Goal: Transaction & Acquisition: Purchase product/service

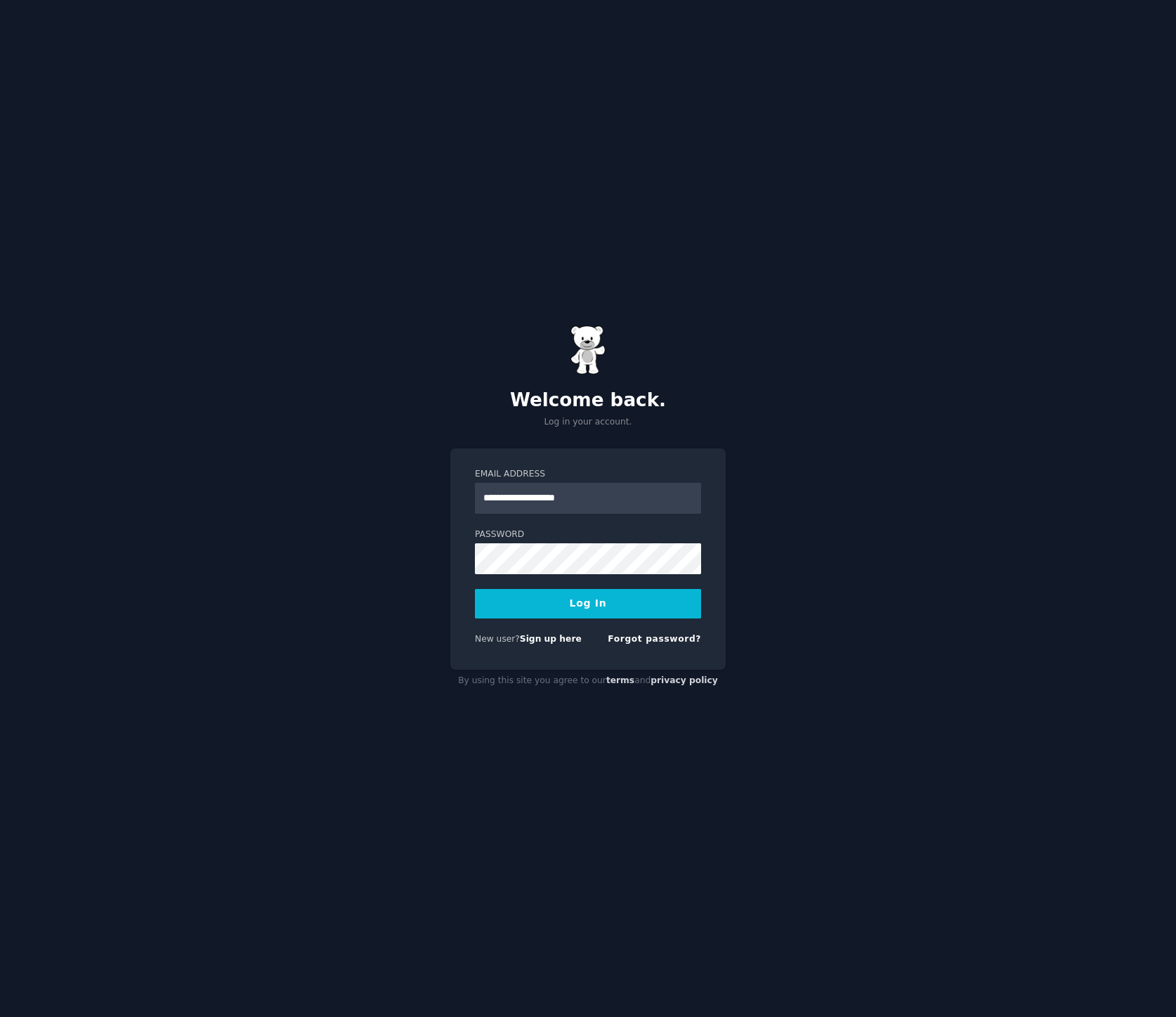
type input "**********"
click at [475, 589] on button "Log In" at bounding box center [588, 603] width 226 height 30
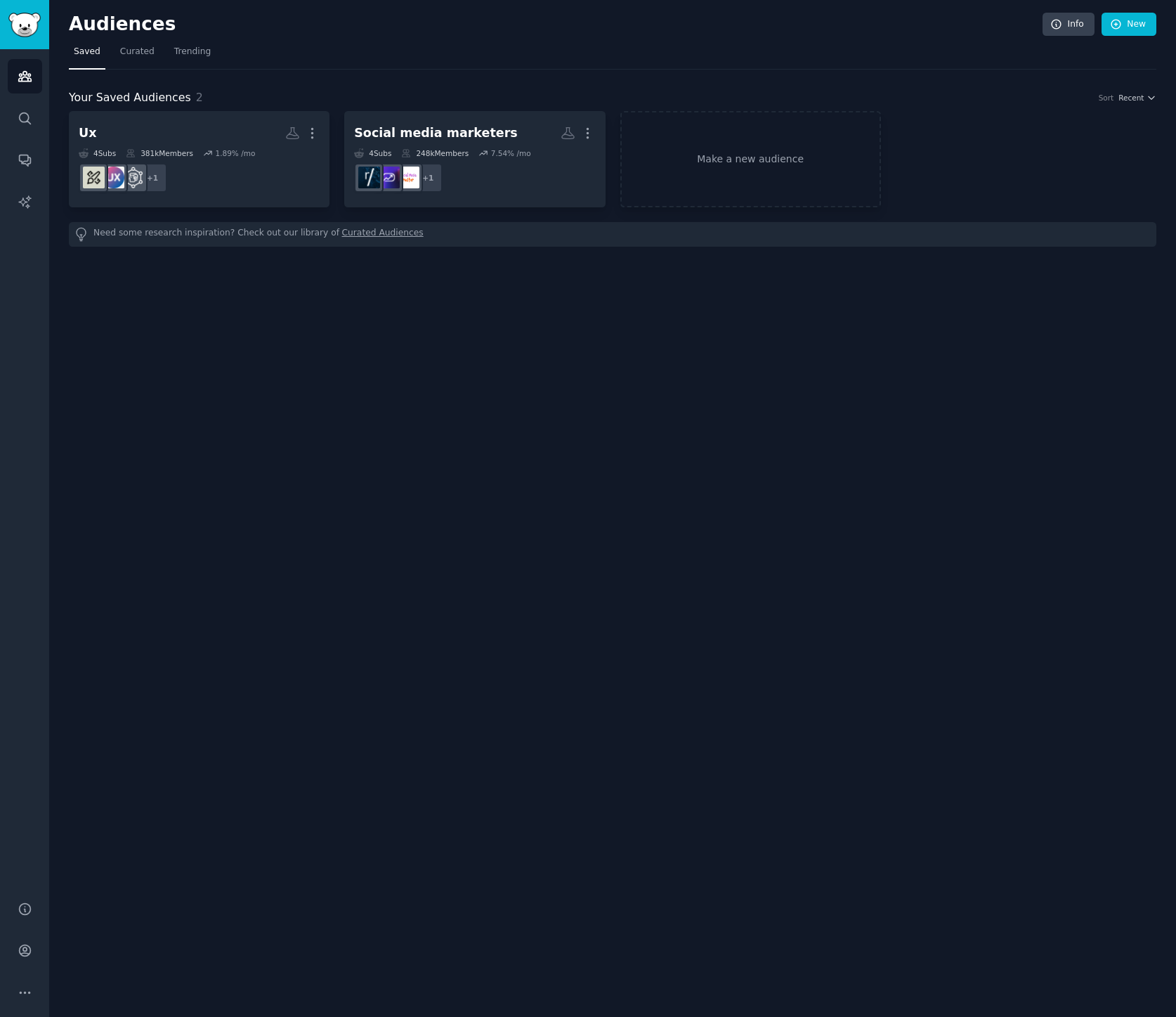
click at [829, 271] on div "Audiences Info New Saved Curated Trending Your Saved Audiences 2 Sort Recent Ux…" at bounding box center [613, 508] width 1127 height 1017
click at [21, 934] on link "Account" at bounding box center [24, 951] width 35 height 35
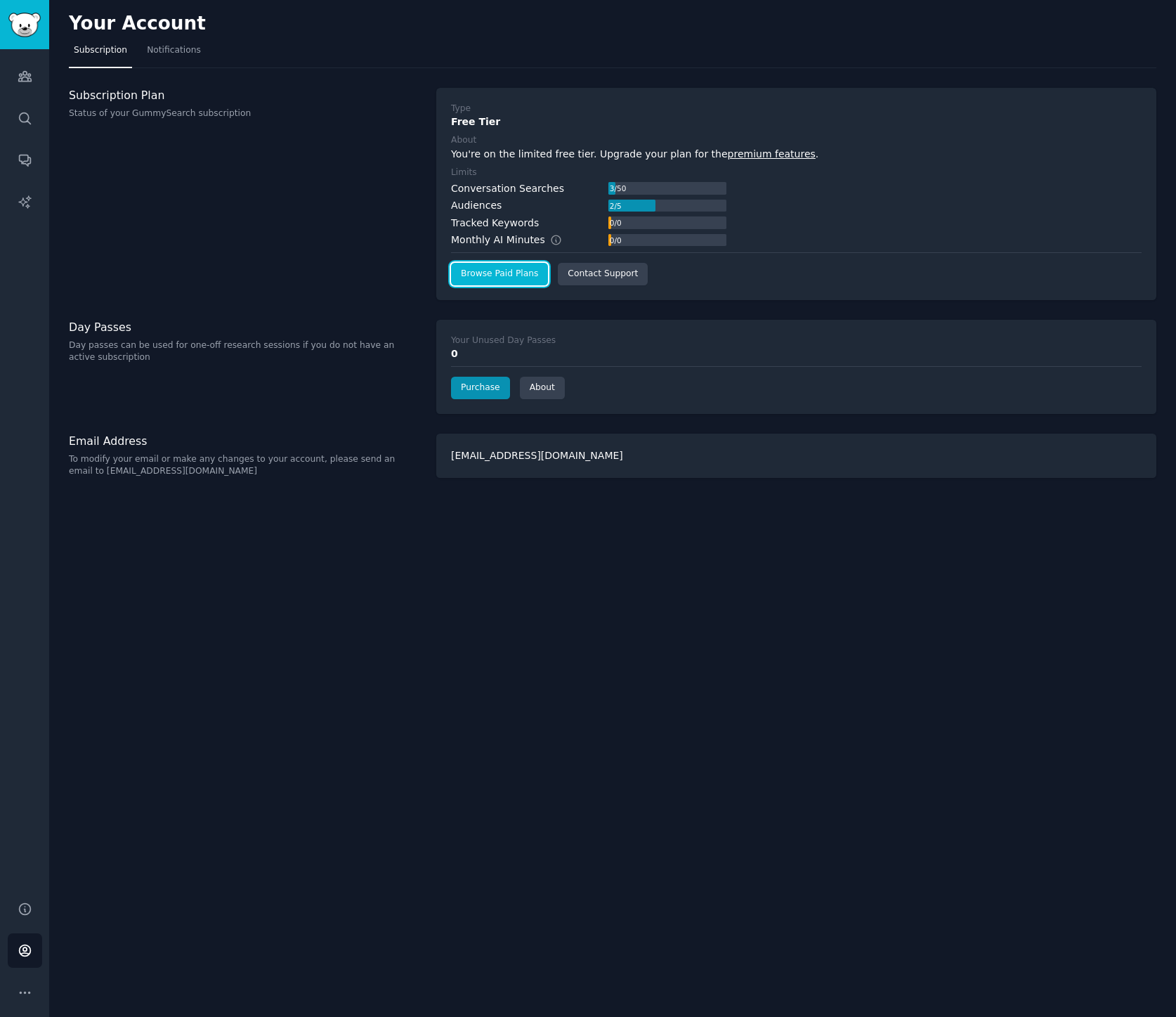
click at [477, 274] on link "Browse Paid Plans" at bounding box center [499, 274] width 97 height 22
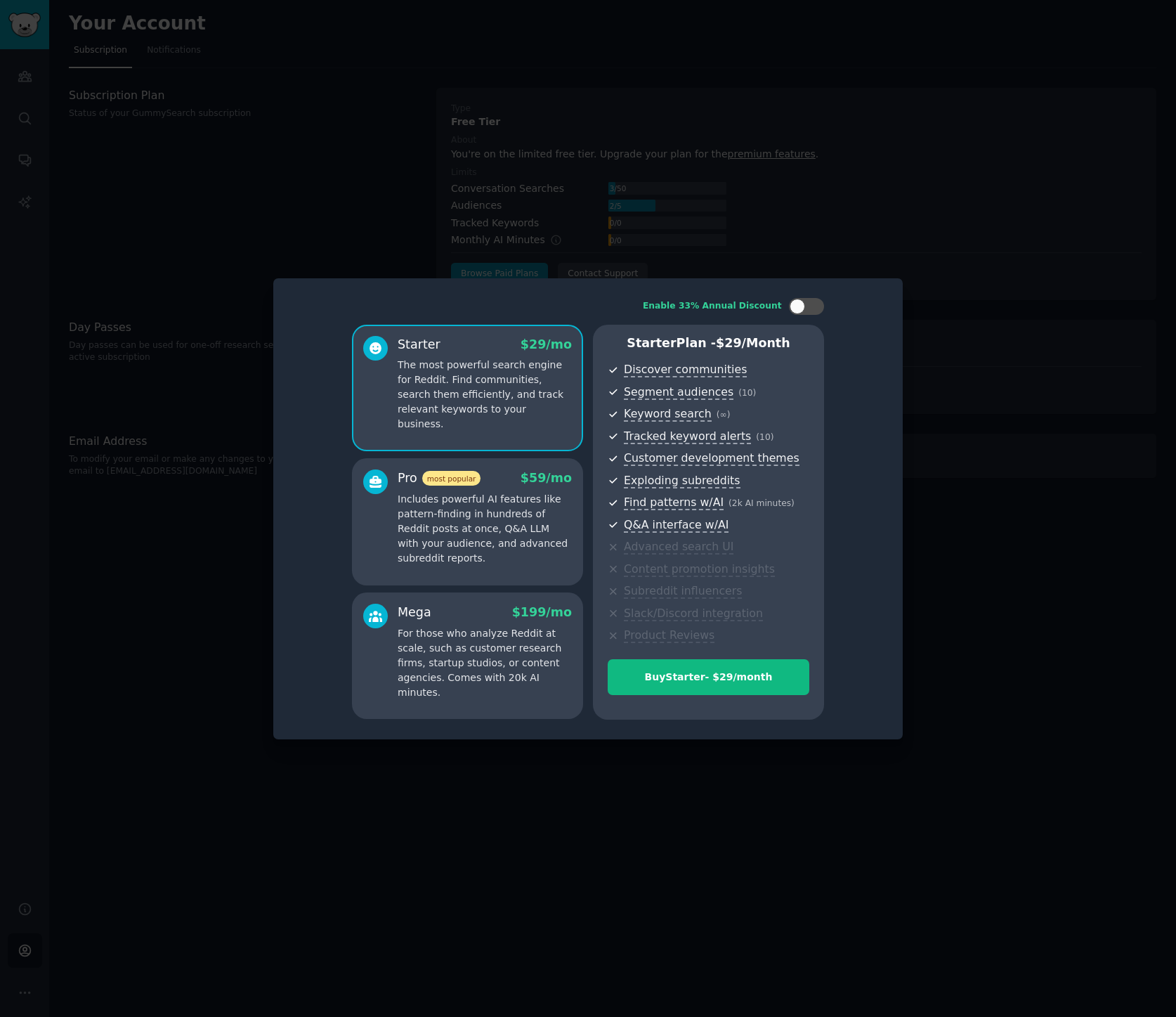
click at [526, 177] on div at bounding box center [588, 508] width 1176 height 1017
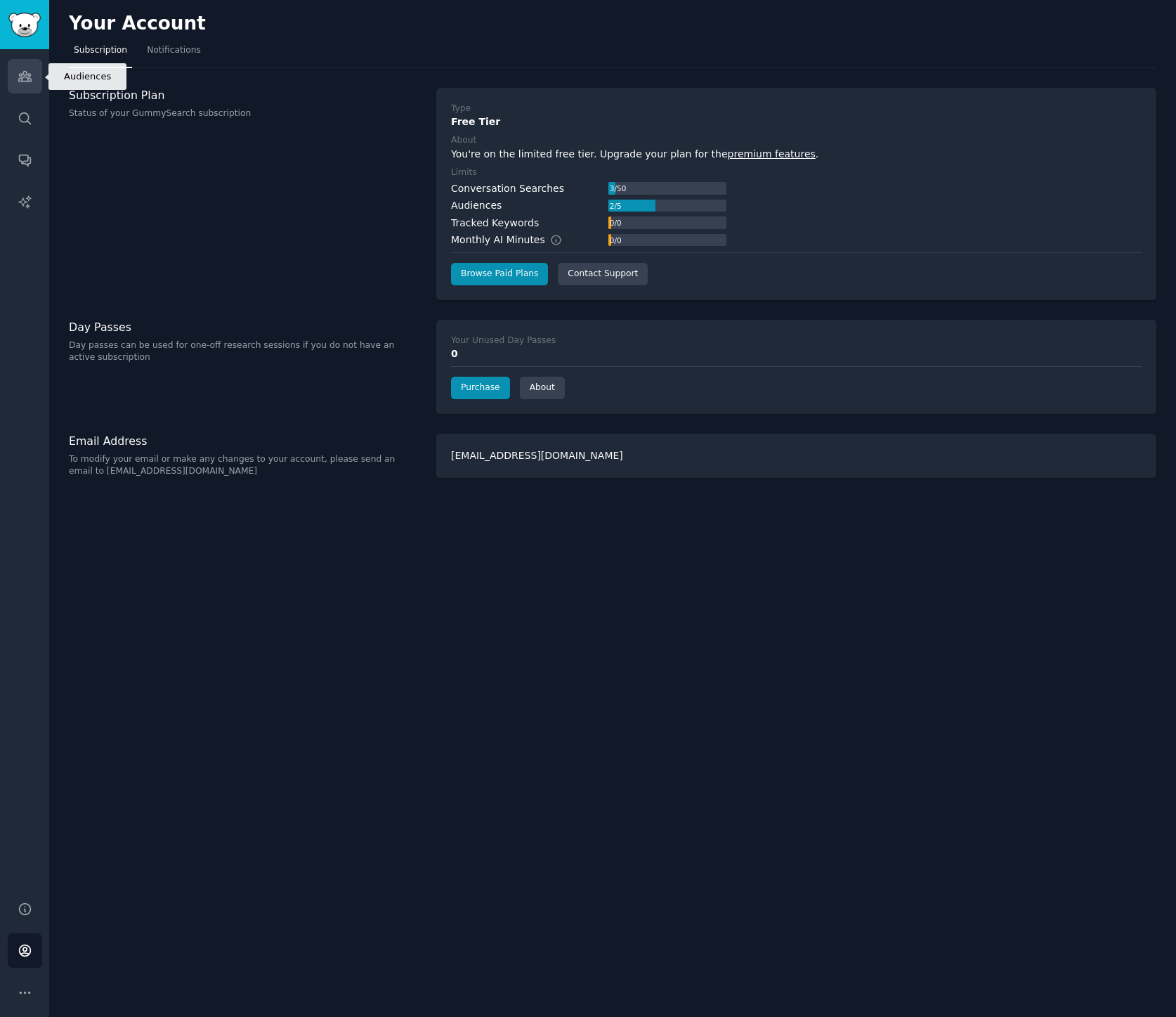
click at [23, 81] on icon "Sidebar" at bounding box center [24, 76] width 13 height 10
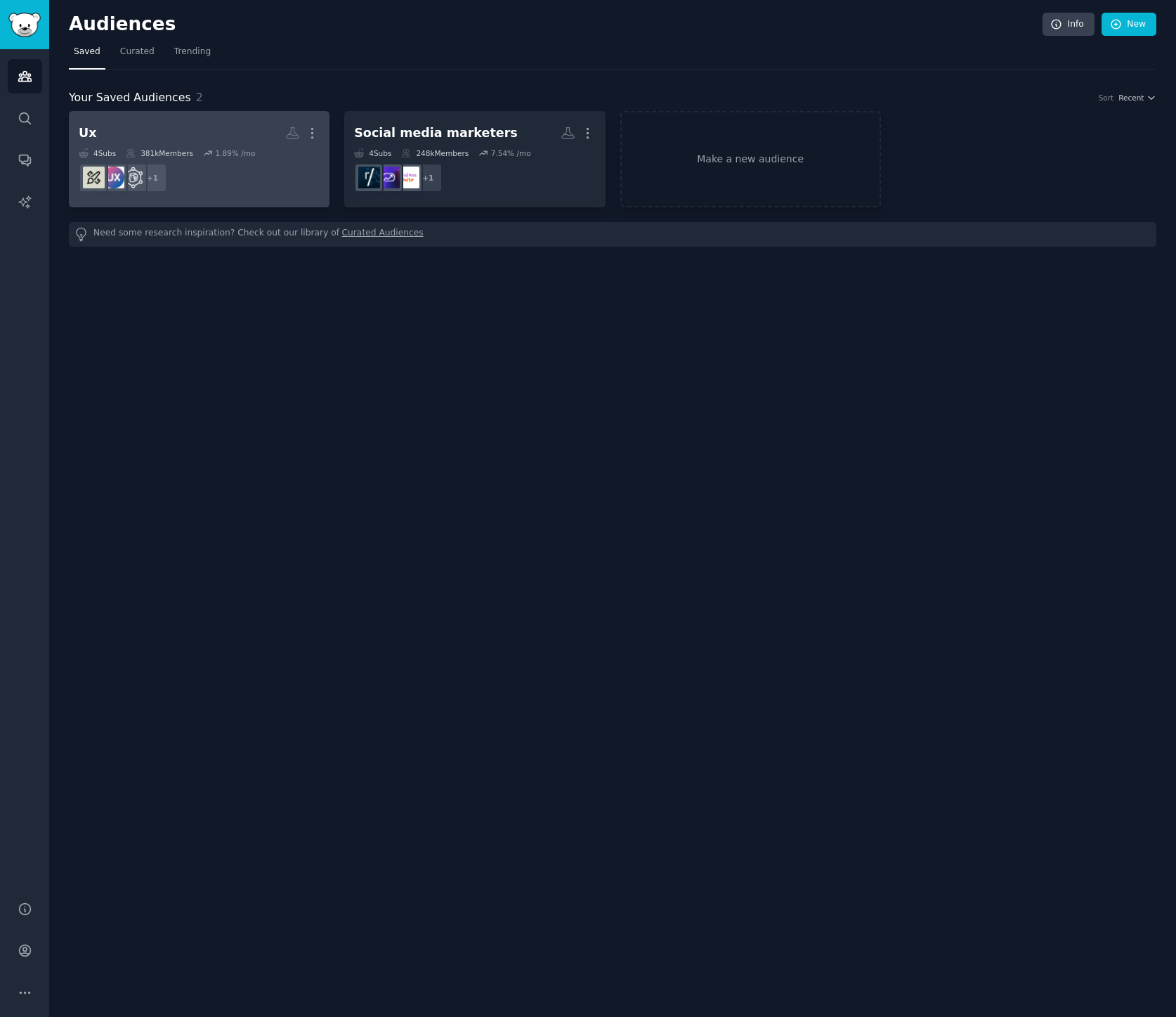
click at [154, 131] on h2 "Ux More" at bounding box center [199, 133] width 241 height 24
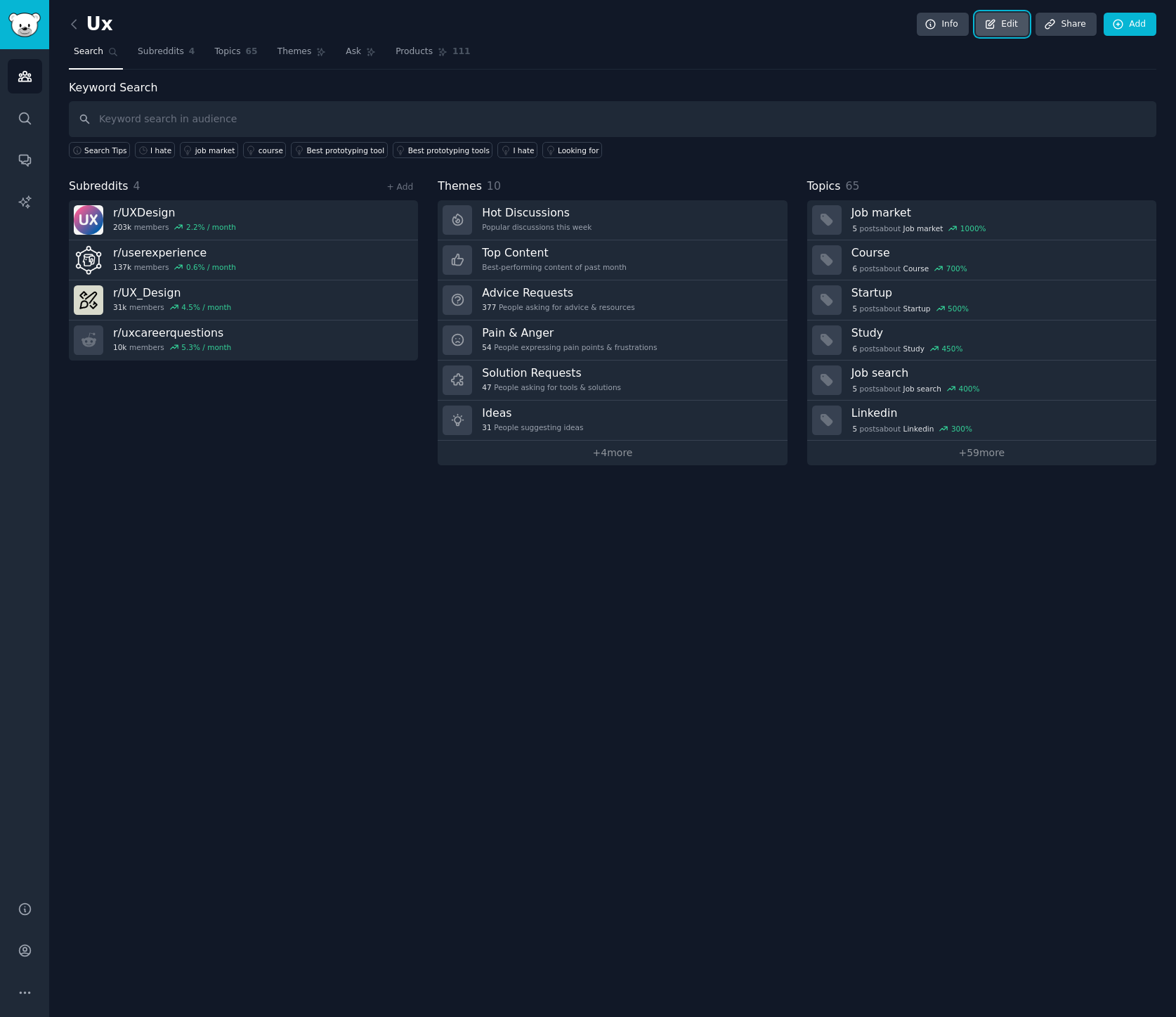
click at [1006, 24] on link "Edit" at bounding box center [1002, 24] width 52 height 24
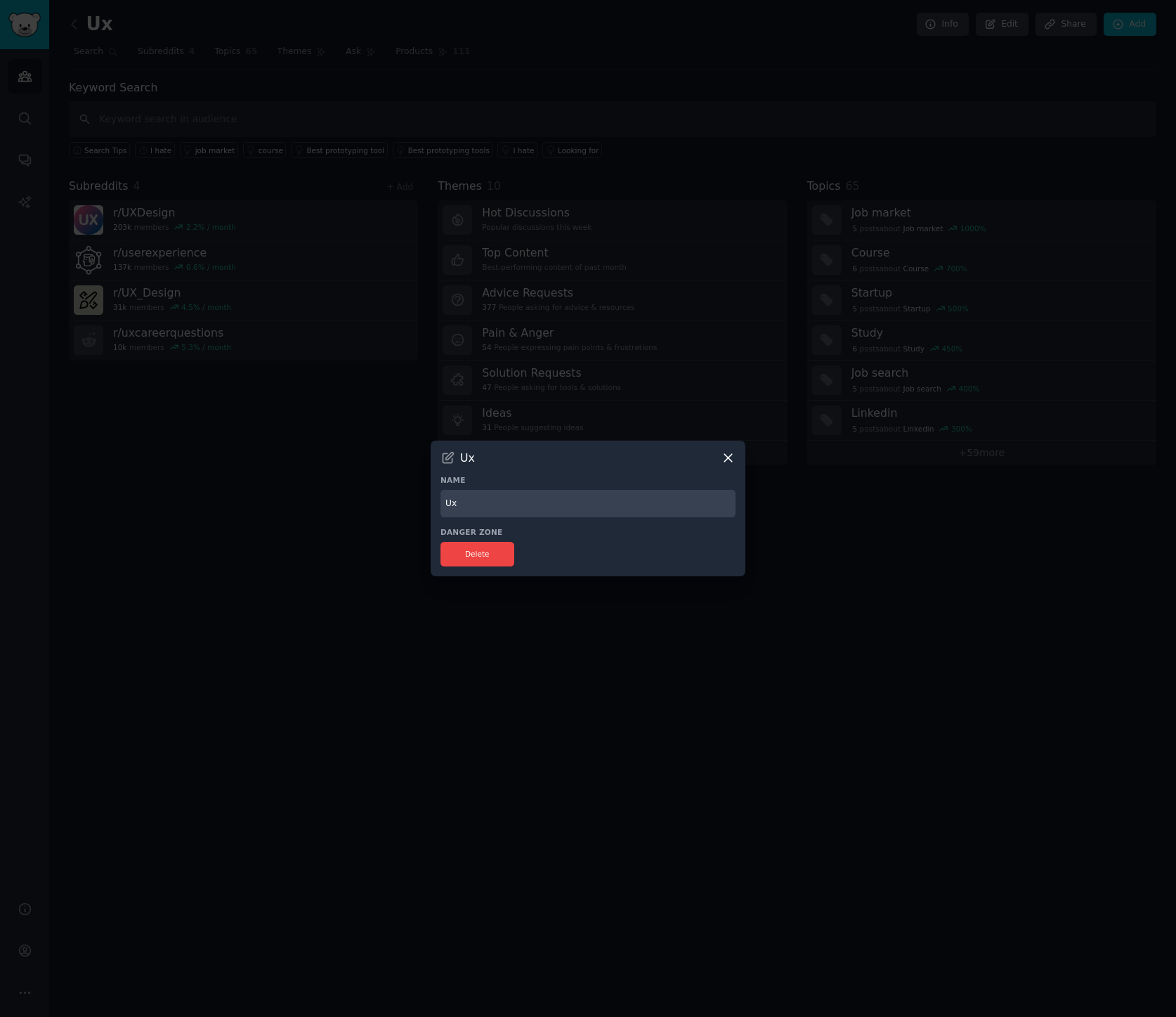
click at [469, 510] on input "Ux" at bounding box center [588, 503] width 295 height 27
type input "UX Designers"
click at [726, 457] on icon at bounding box center [728, 458] width 15 height 15
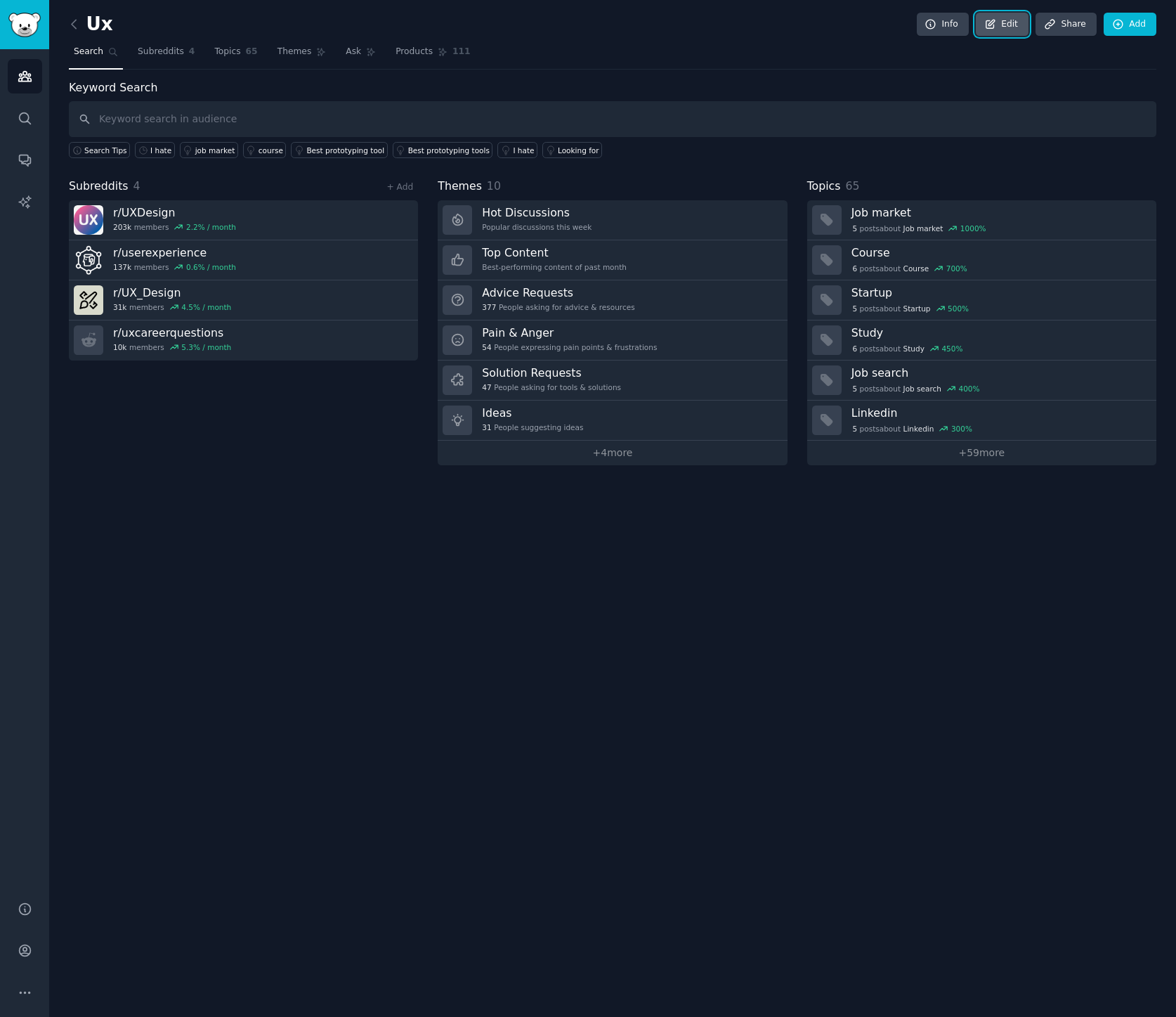
click at [994, 25] on icon at bounding box center [990, 24] width 13 height 13
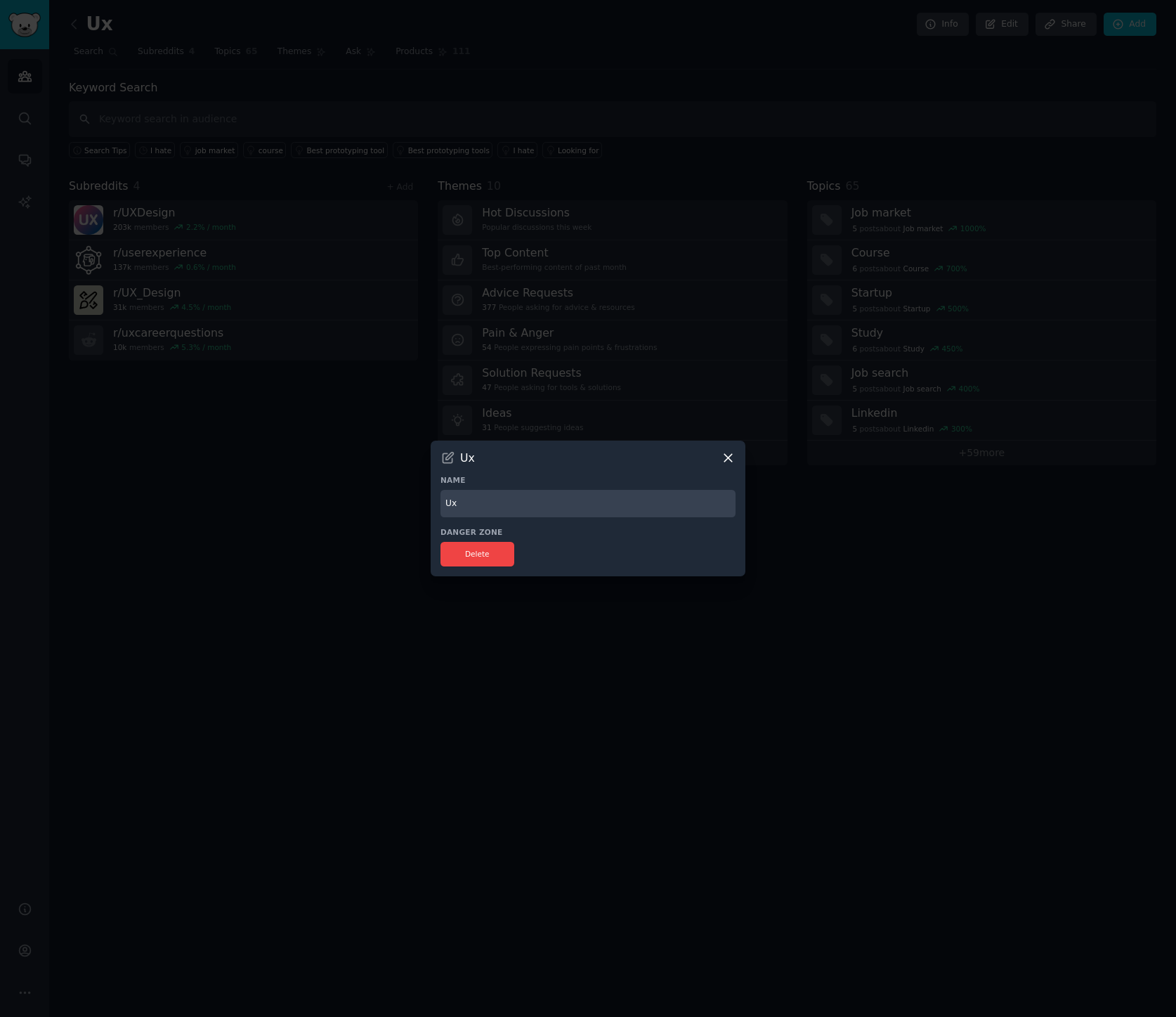
click at [466, 499] on input "Ux" at bounding box center [588, 503] width 295 height 27
type input "Z"
type input "UX Designers"
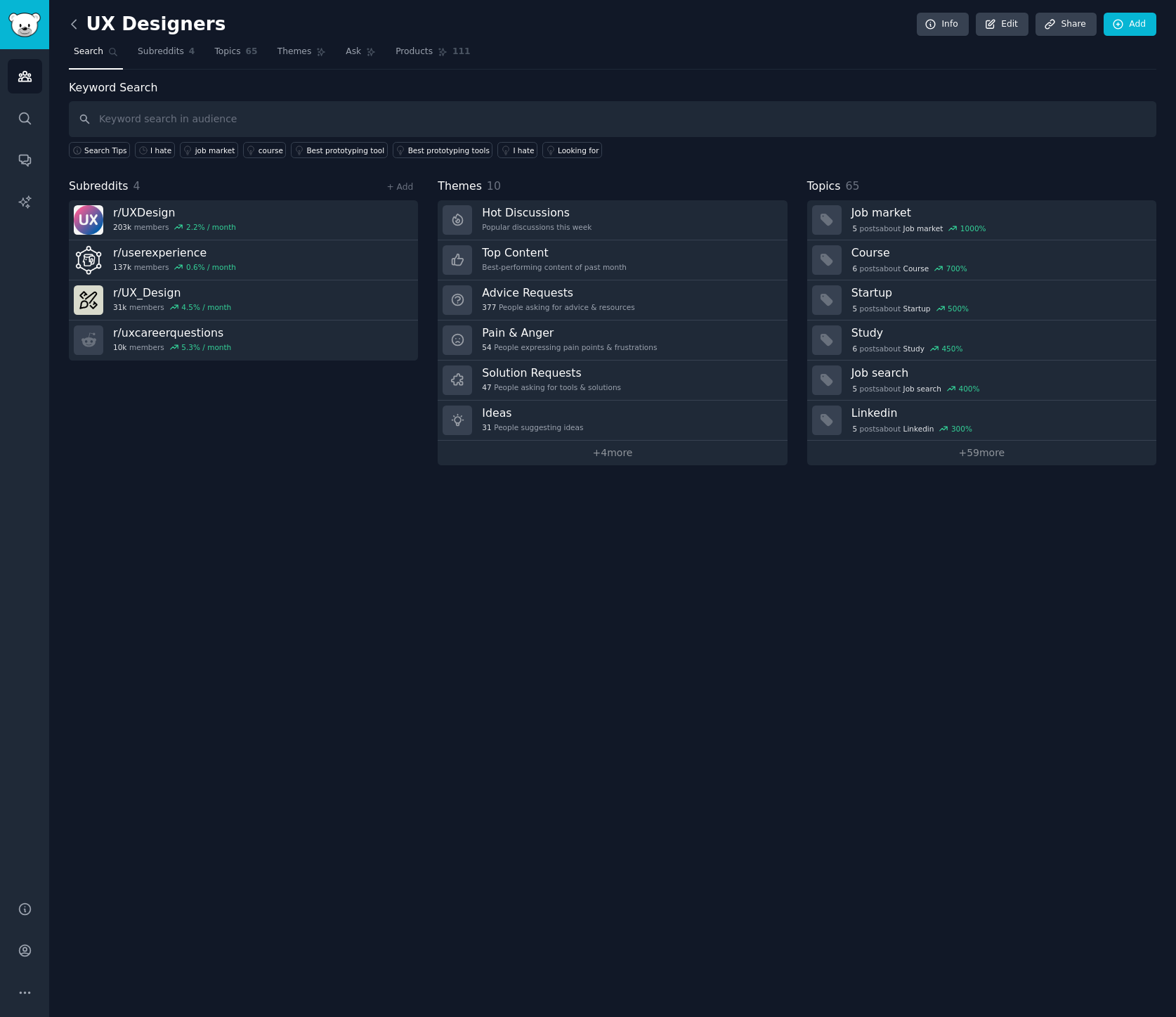
click at [72, 21] on icon at bounding box center [74, 24] width 15 height 15
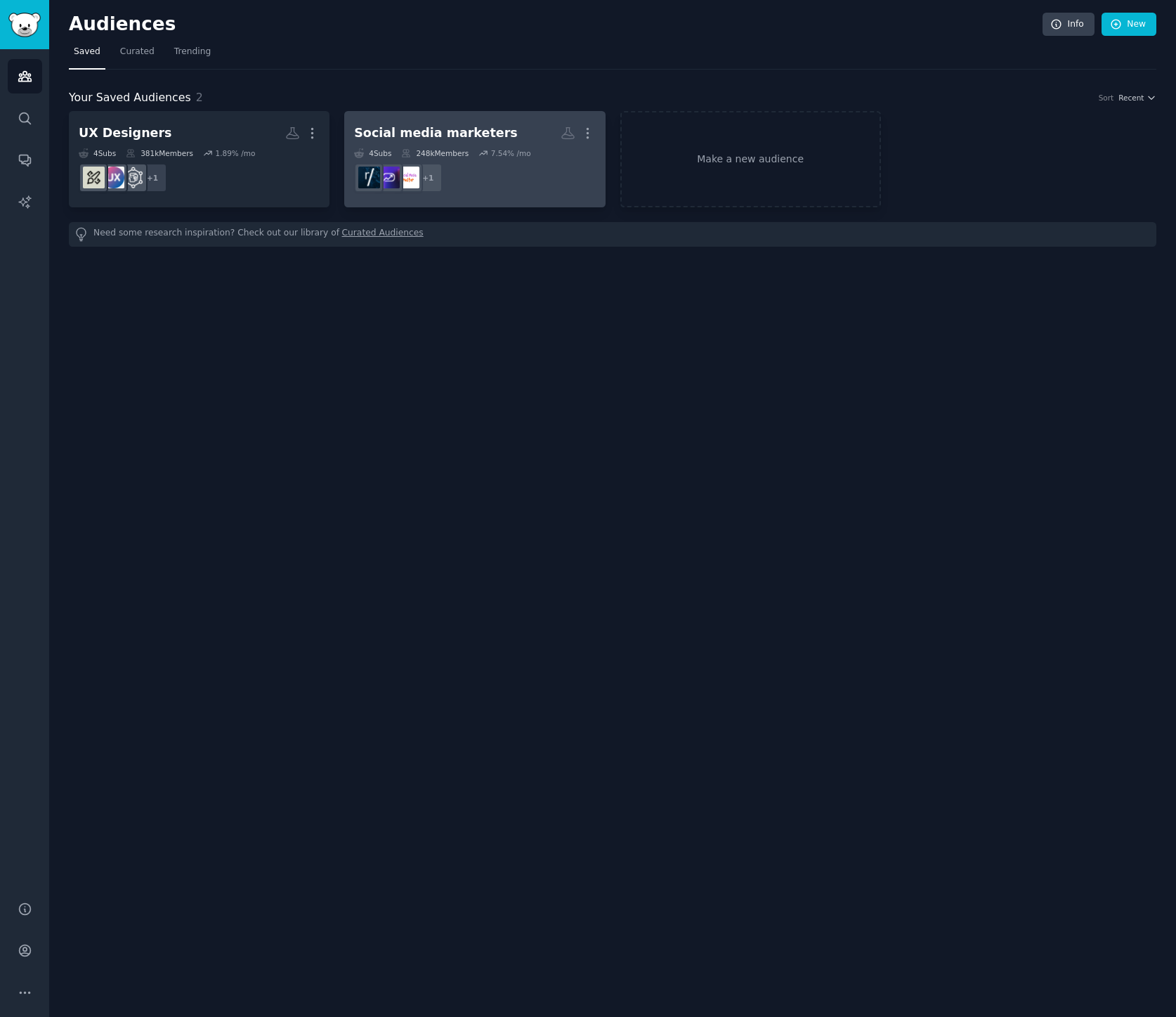
click at [436, 137] on div "Social media marketers" at bounding box center [436, 133] width 163 height 18
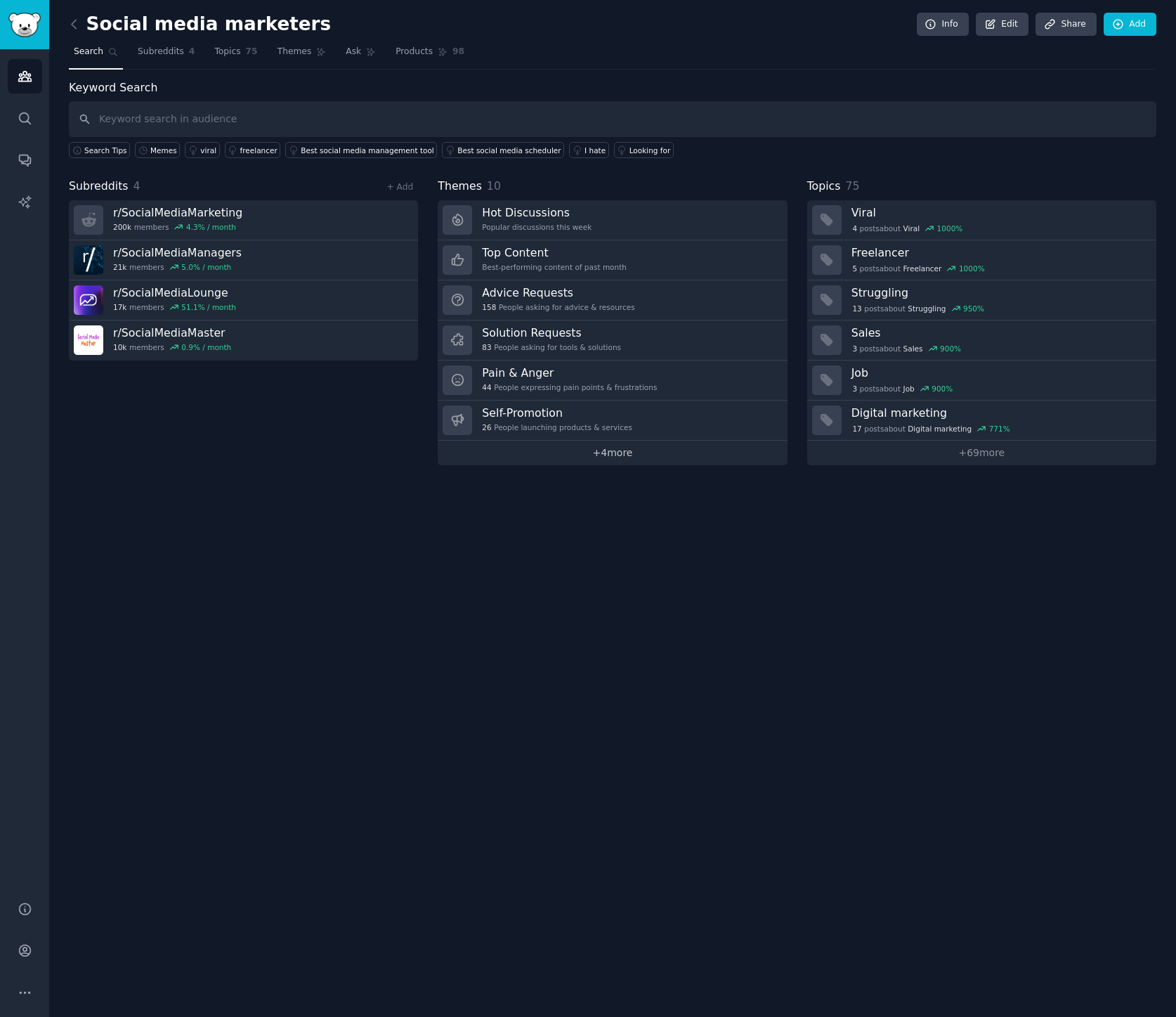
click at [588, 453] on link "+ 4 more" at bounding box center [612, 453] width 349 height 24
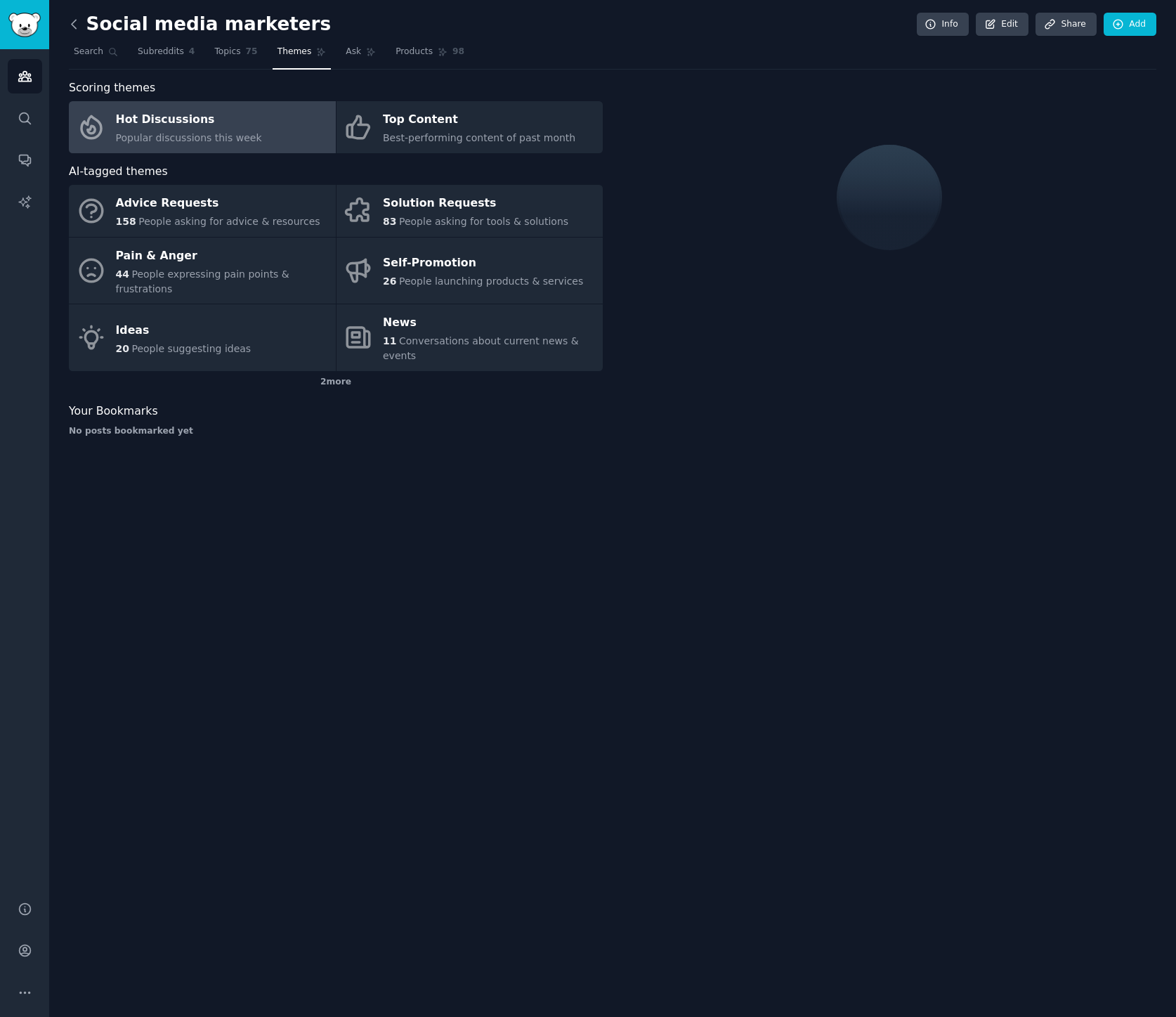
click at [73, 23] on icon at bounding box center [74, 24] width 15 height 15
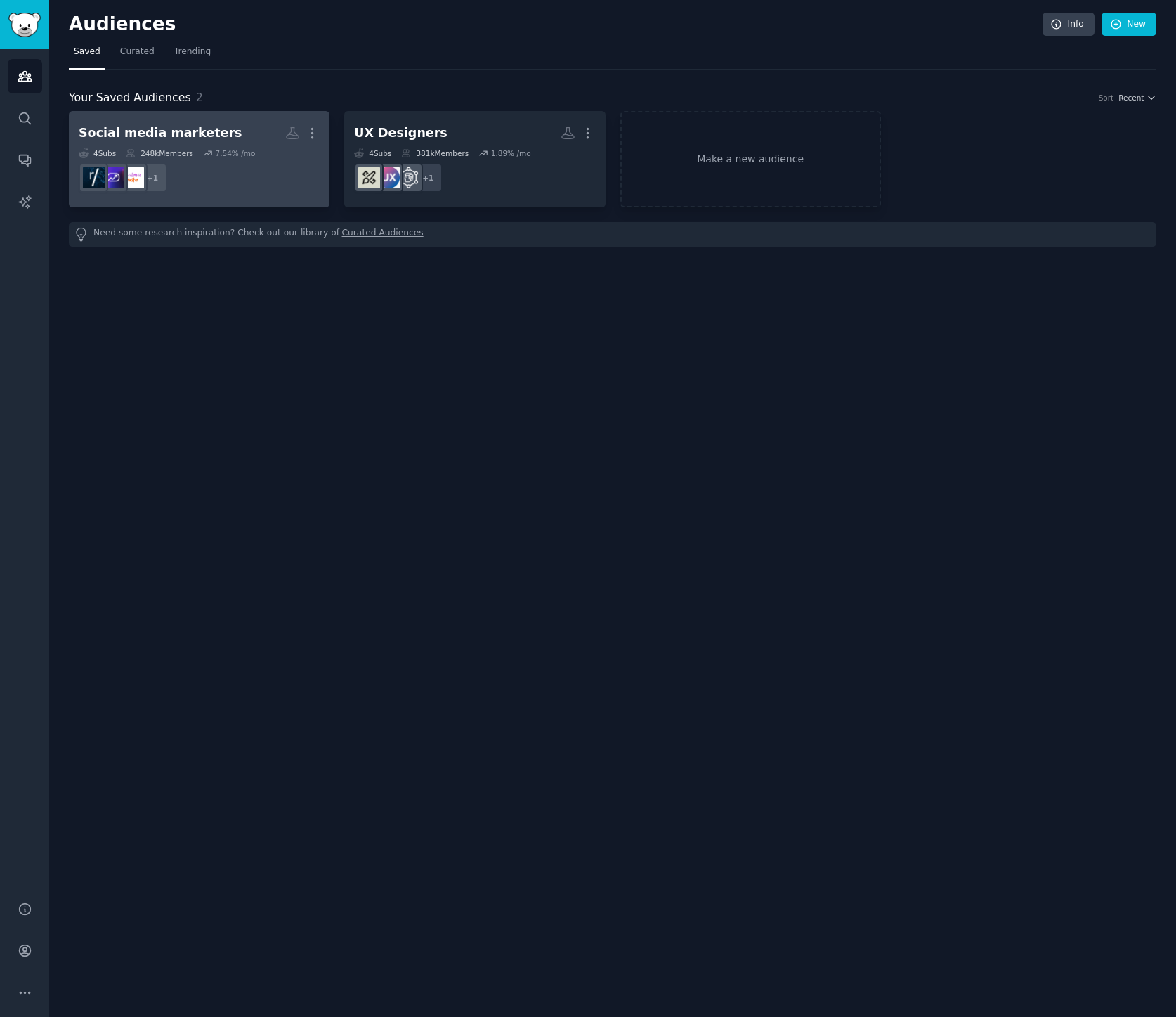
click at [206, 125] on div "Social media marketers" at bounding box center [160, 133] width 163 height 18
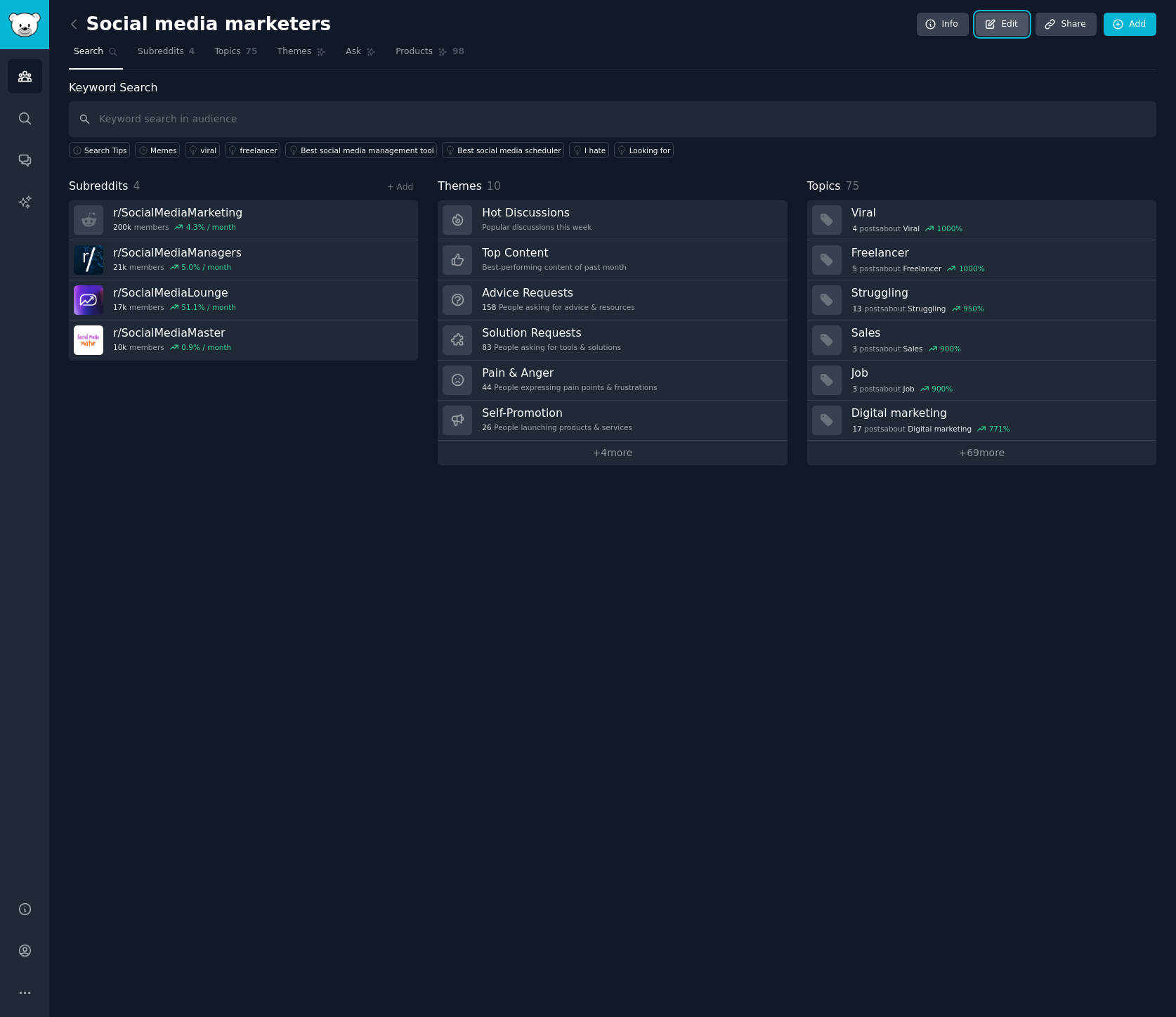
click at [1003, 29] on link "Edit" at bounding box center [1002, 24] width 52 height 24
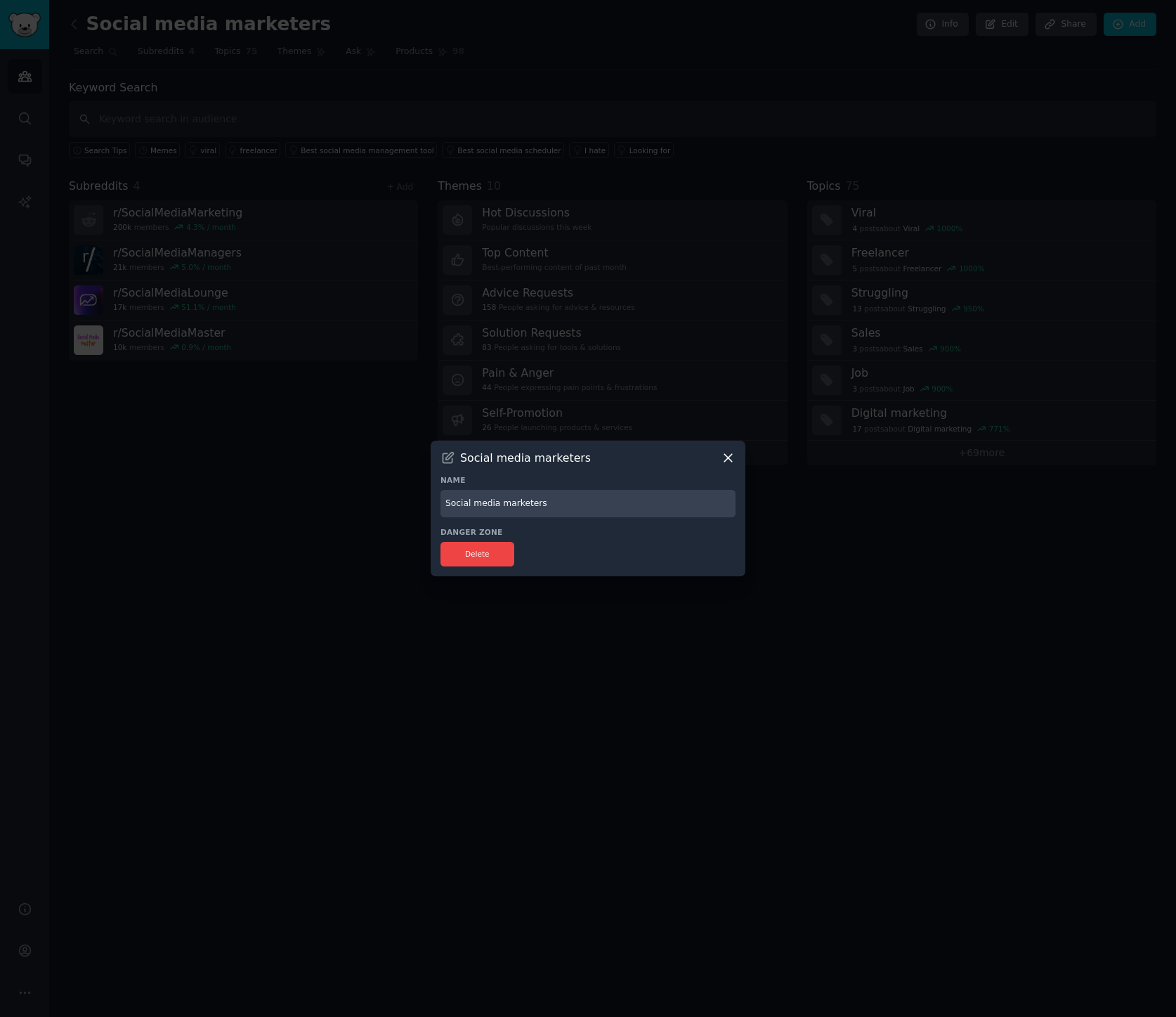
click at [478, 493] on input "Social media marketers" at bounding box center [588, 503] width 295 height 27
click at [479, 505] on input "Social media marketers" at bounding box center [588, 503] width 295 height 27
type input "Social Media Managers"
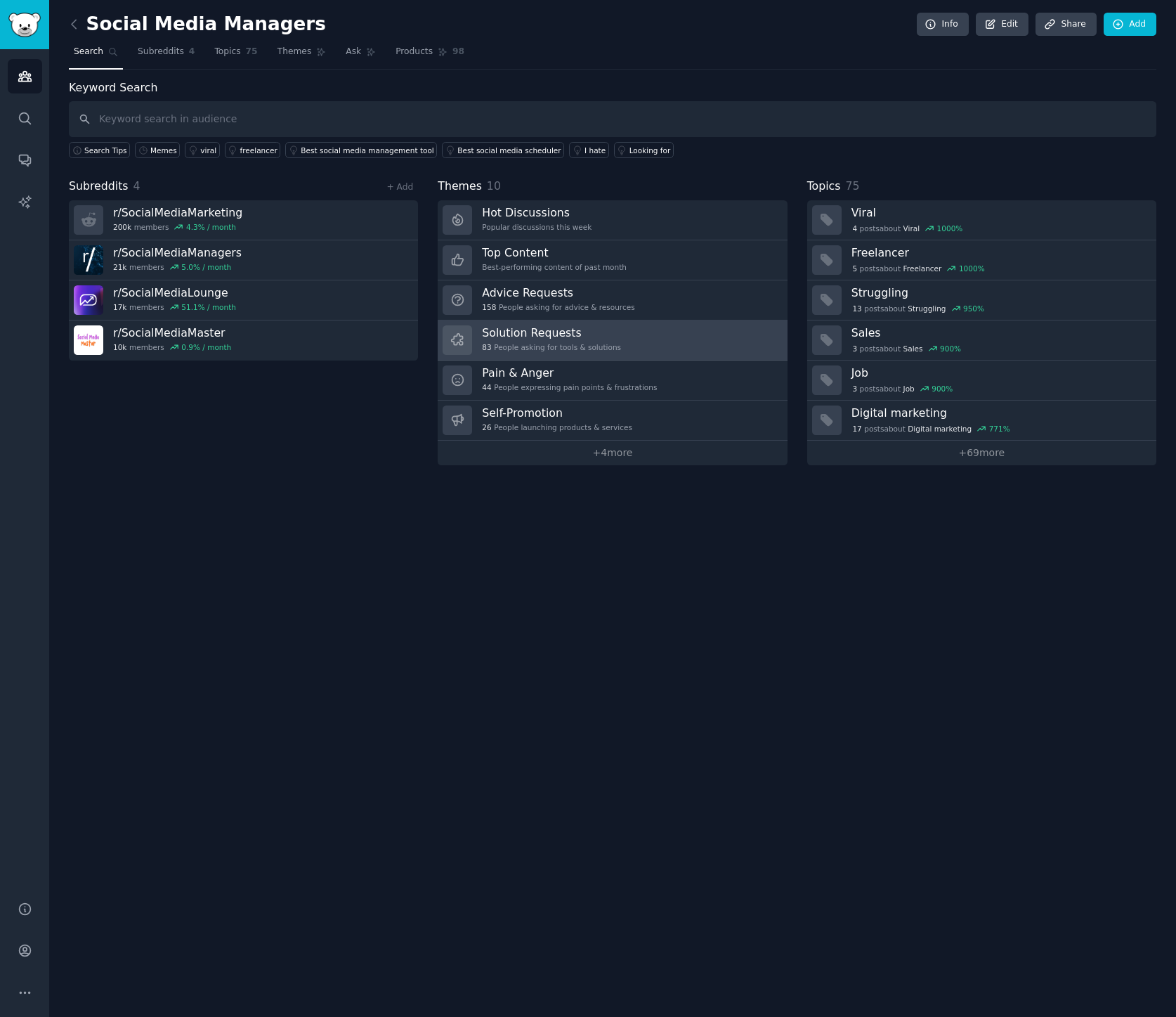
click at [543, 352] on div "83 People asking for tools & solutions" at bounding box center [551, 346] width 139 height 10
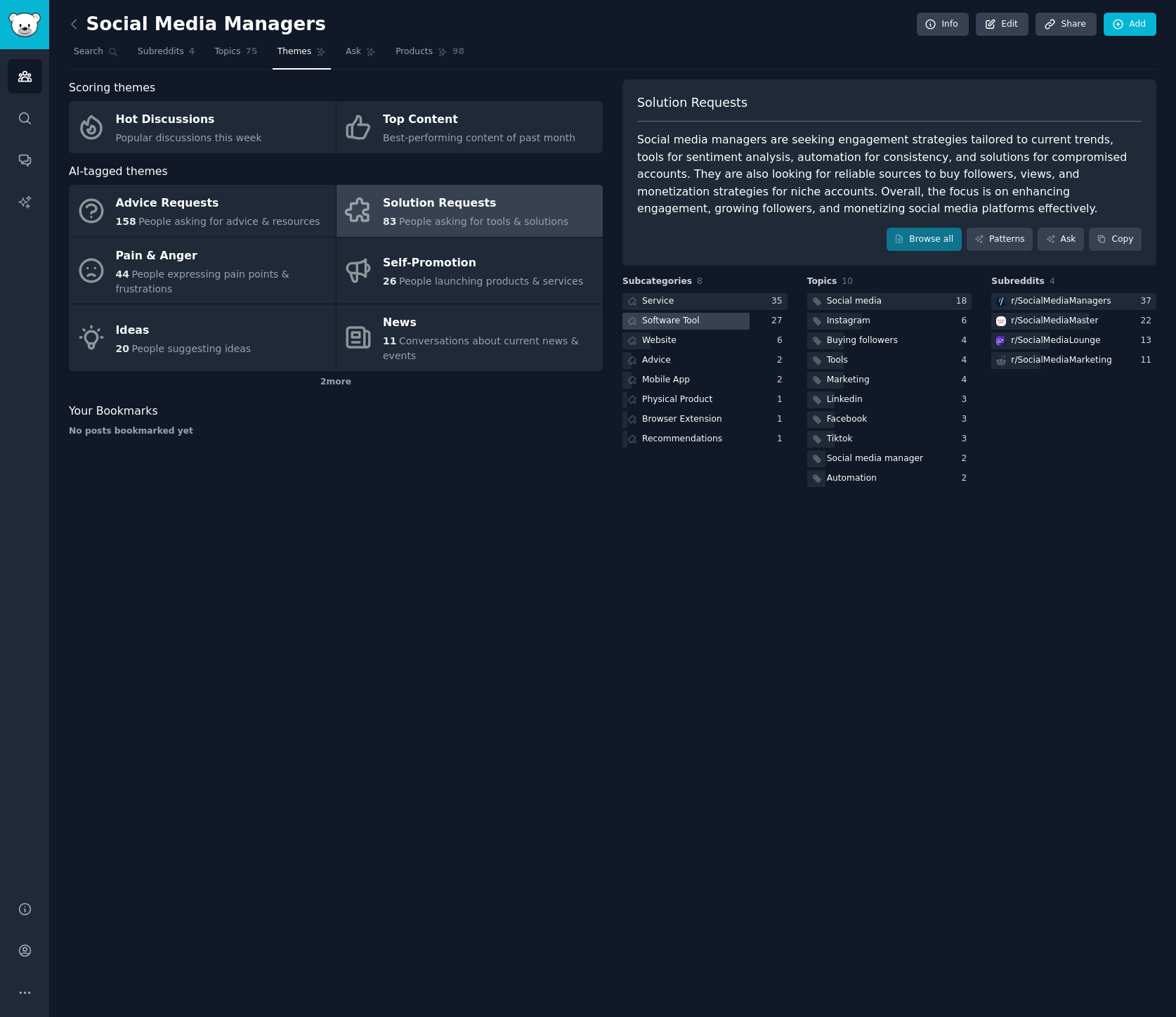
click at [666, 326] on div "Software Tool" at bounding box center [662, 321] width 80 height 18
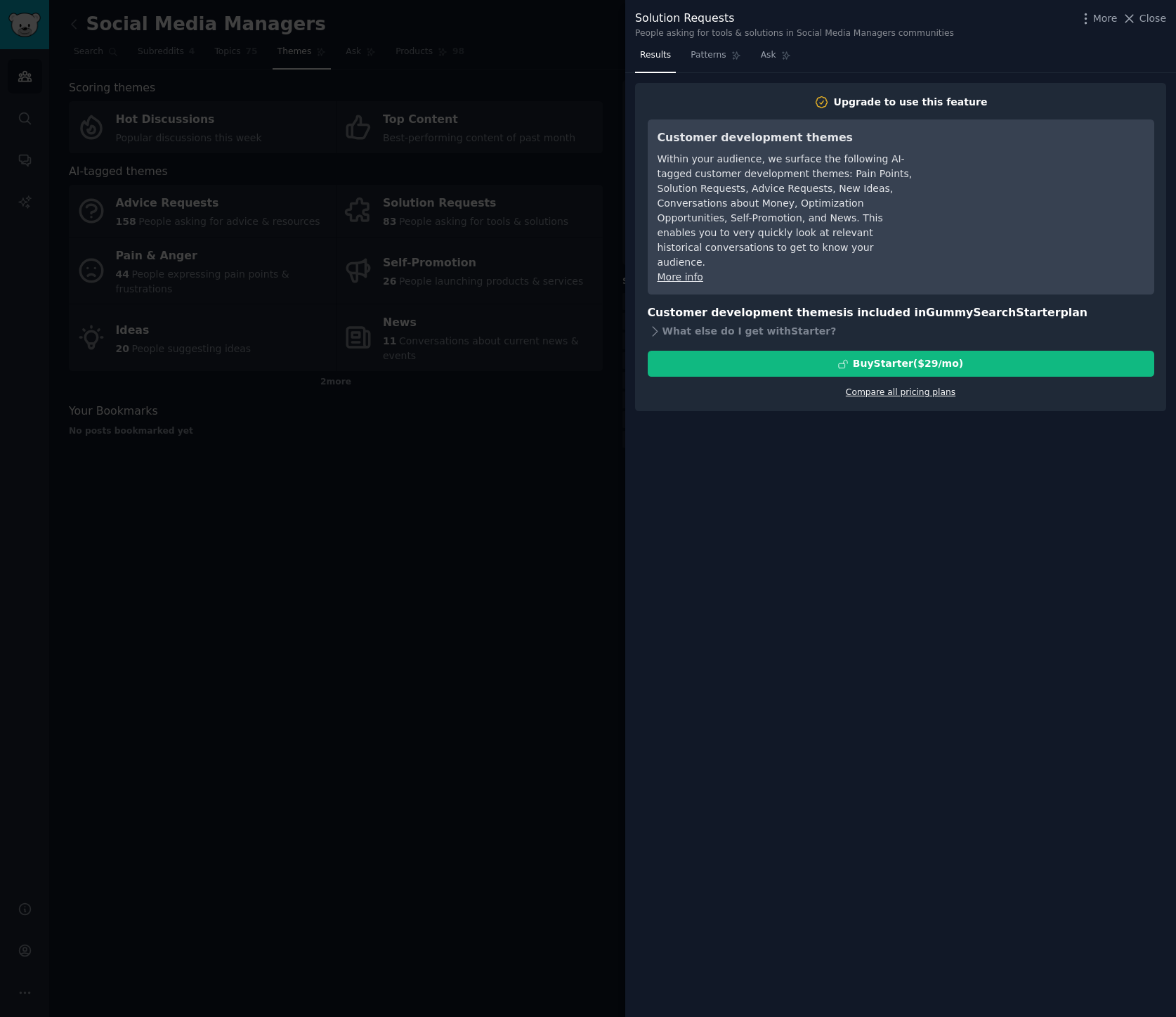
click at [878, 387] on link "Compare all pricing plans" at bounding box center [901, 391] width 109 height 10
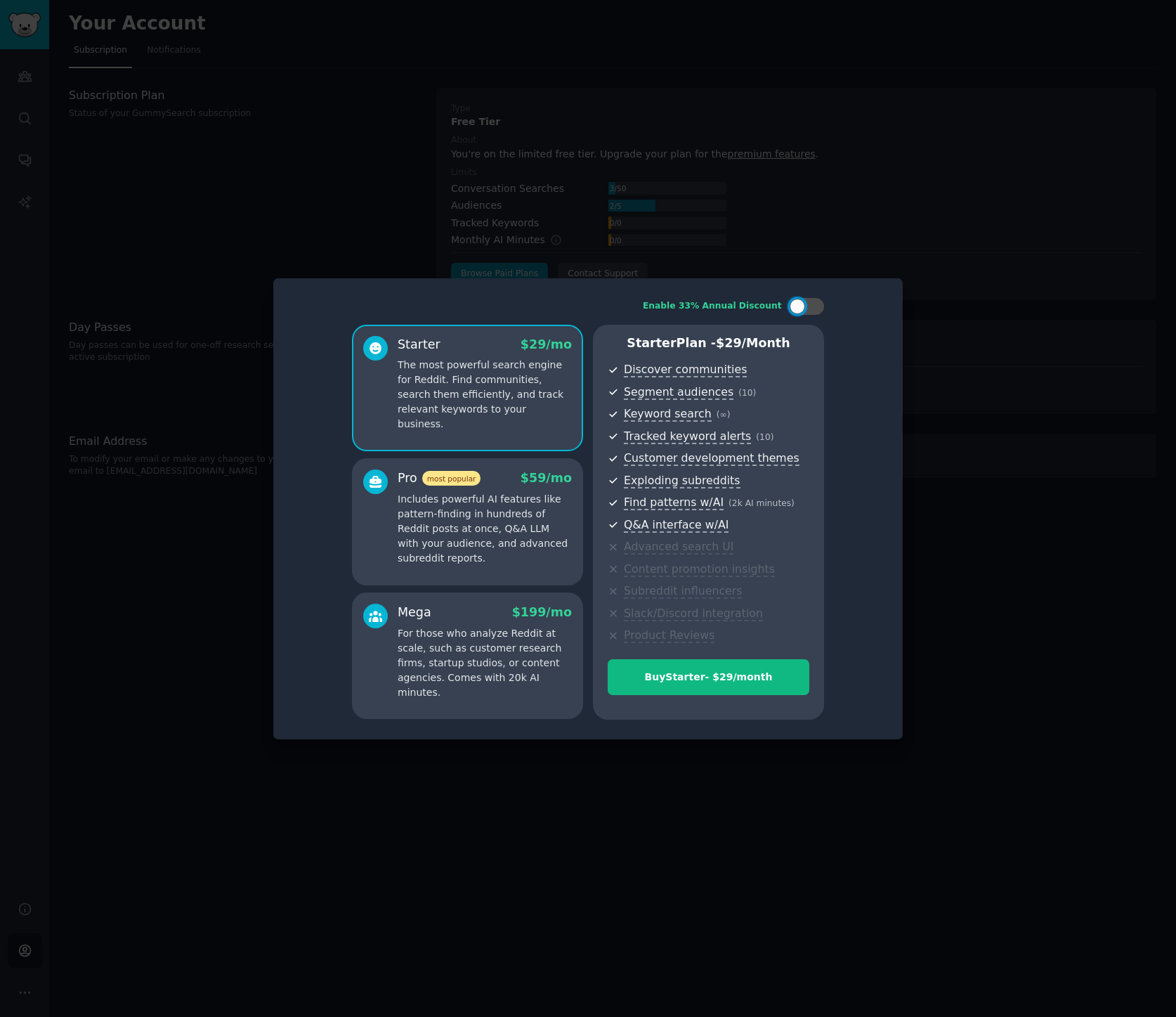
click at [398, 493] on p "Includes powerful AI features like pattern-finding in hundreds of Reddit posts …" at bounding box center [485, 529] width 174 height 74
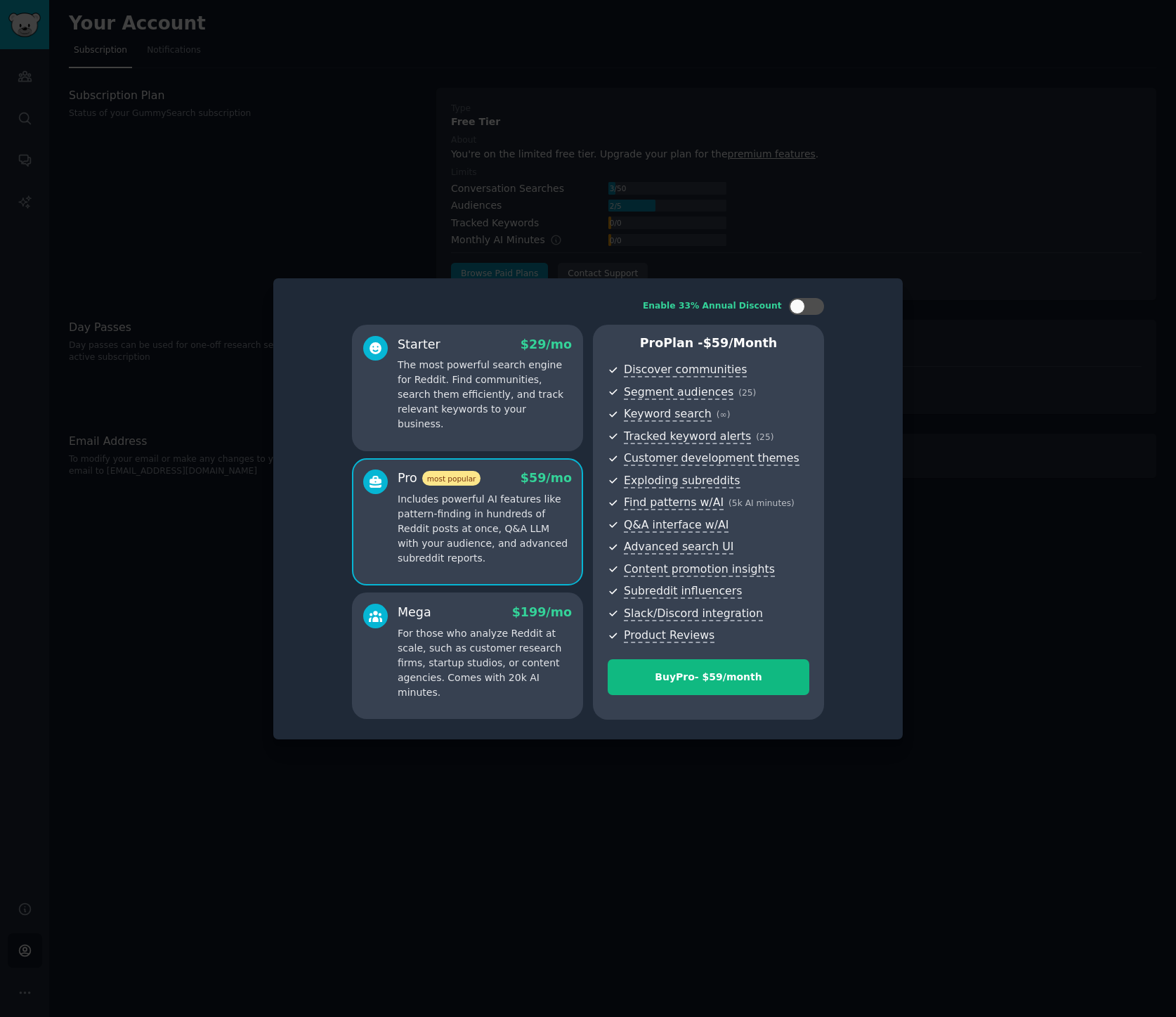
click at [396, 628] on div "Mega $ 199 /mo For those who analyze Reddit at scale, such as customer research…" at bounding box center [467, 651] width 209 height 96
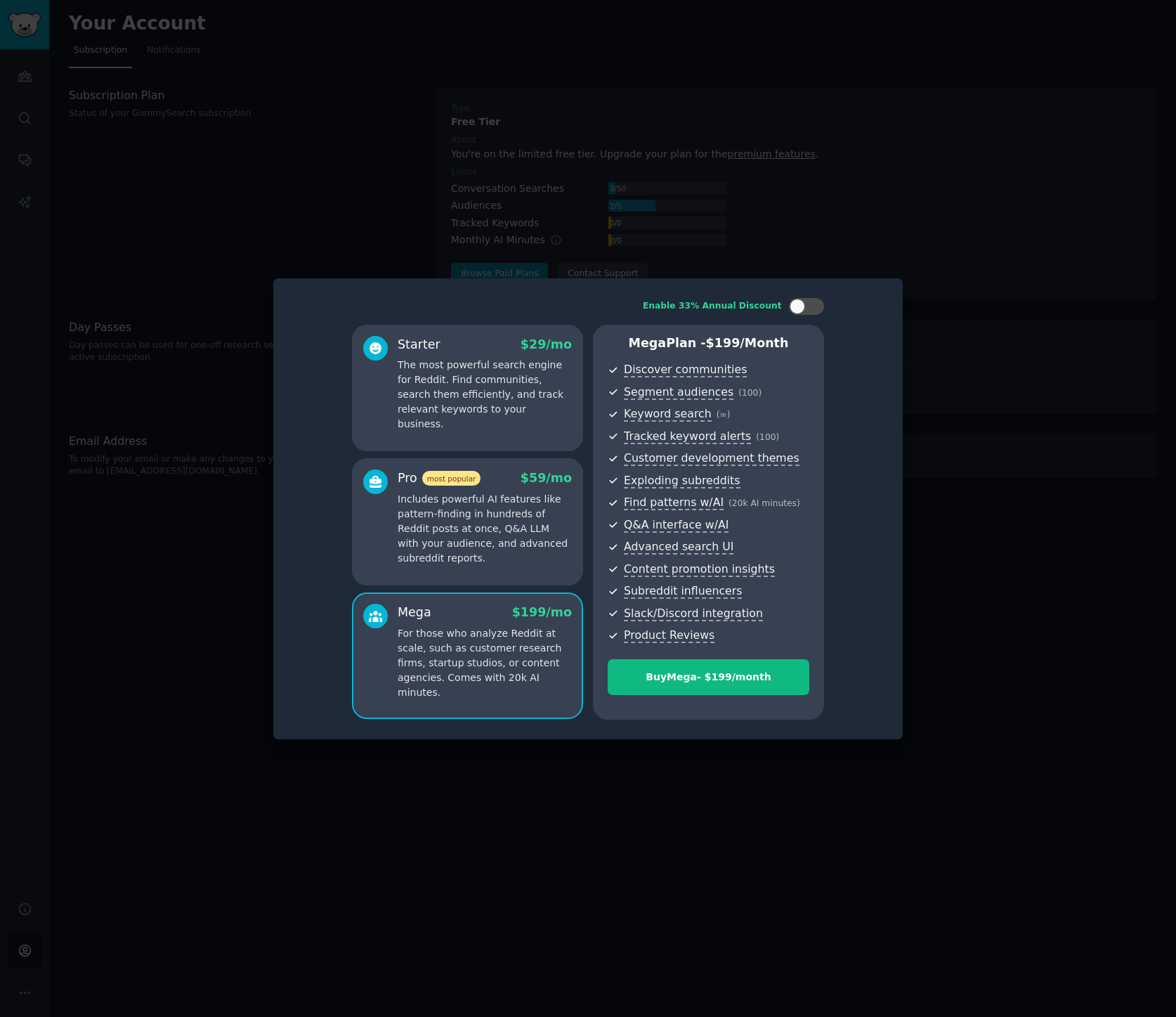
click at [421, 511] on p "Includes powerful AI features like pattern-finding in hundreds of Reddit posts …" at bounding box center [485, 529] width 174 height 74
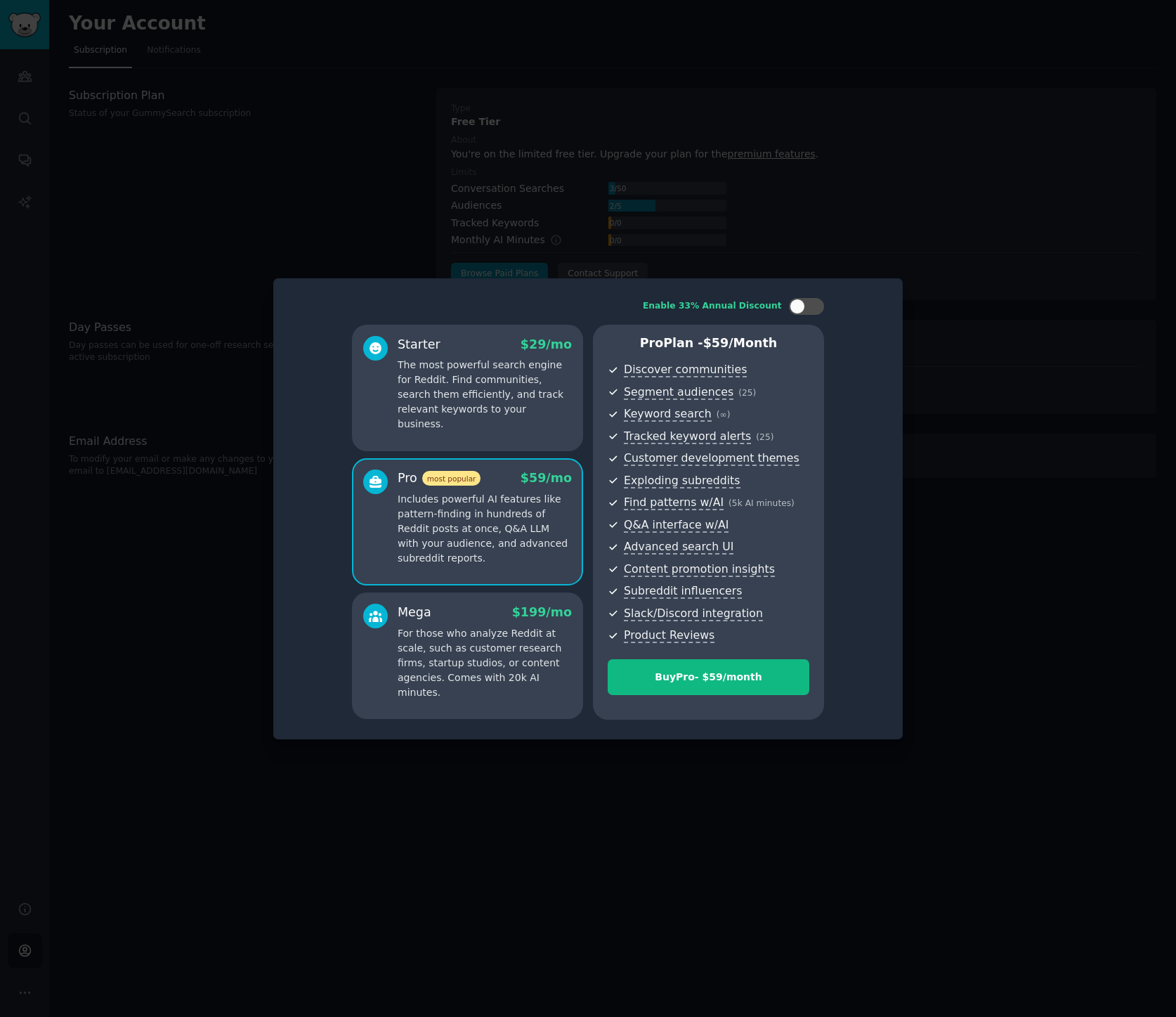
click at [468, 376] on p "The most powerful search engine for Reddit. Find communities, search them effic…" at bounding box center [485, 394] width 174 height 74
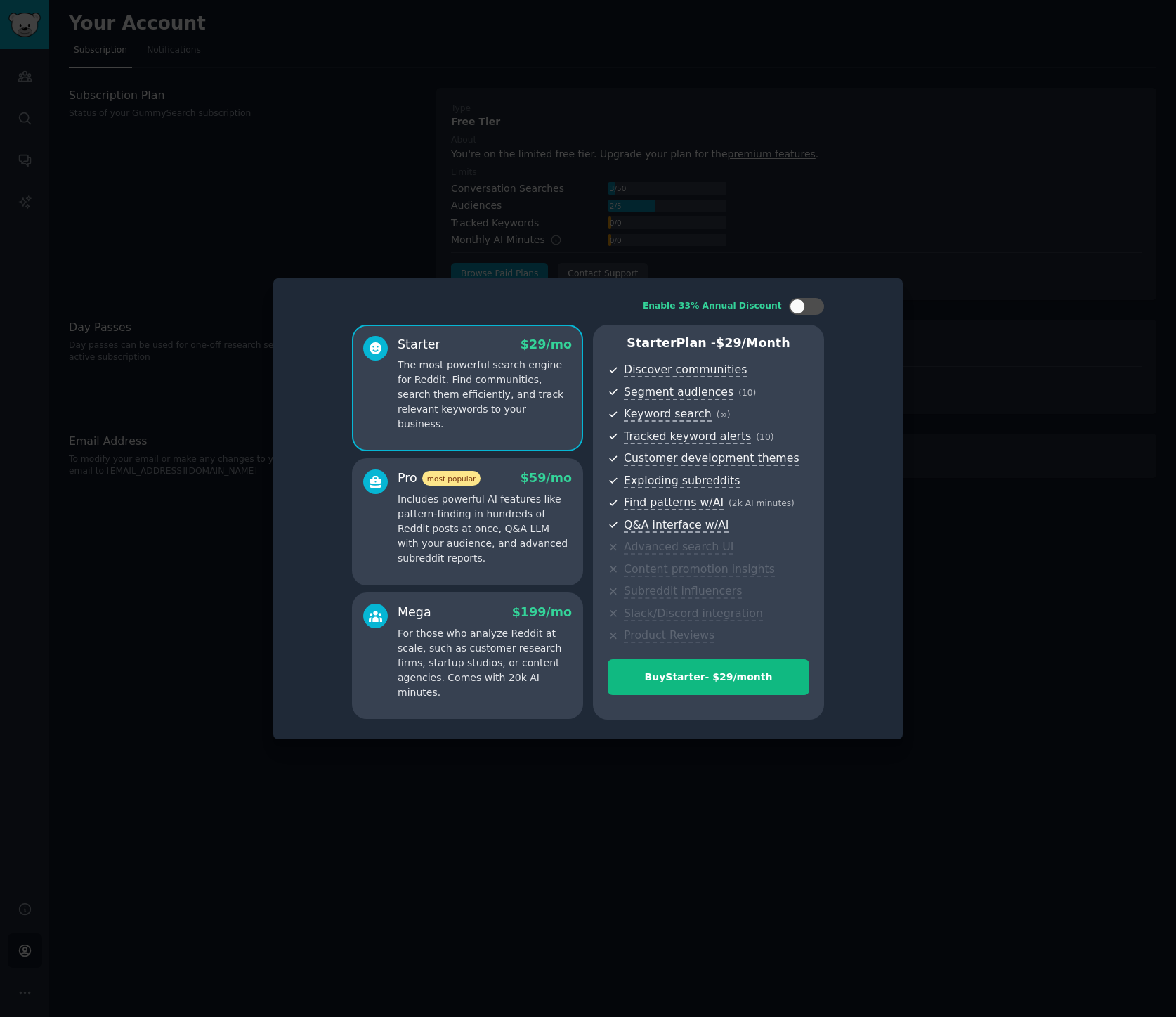
click at [441, 515] on p "Includes powerful AI features like pattern-finding in hundreds of Reddit posts …" at bounding box center [485, 529] width 174 height 74
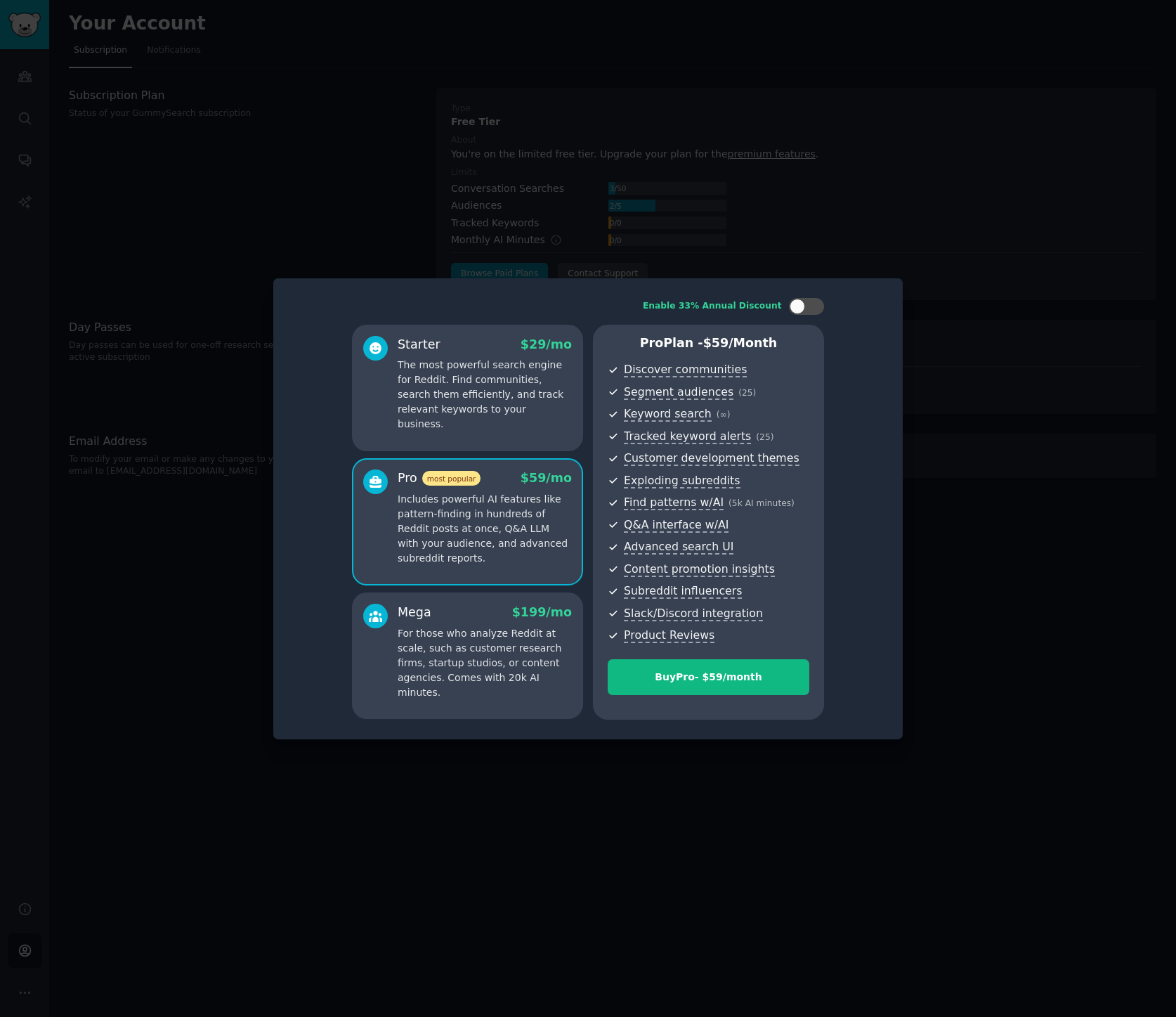
click at [495, 393] on p "The most powerful search engine for Reddit. Find communities, search them effic…" at bounding box center [485, 394] width 174 height 74
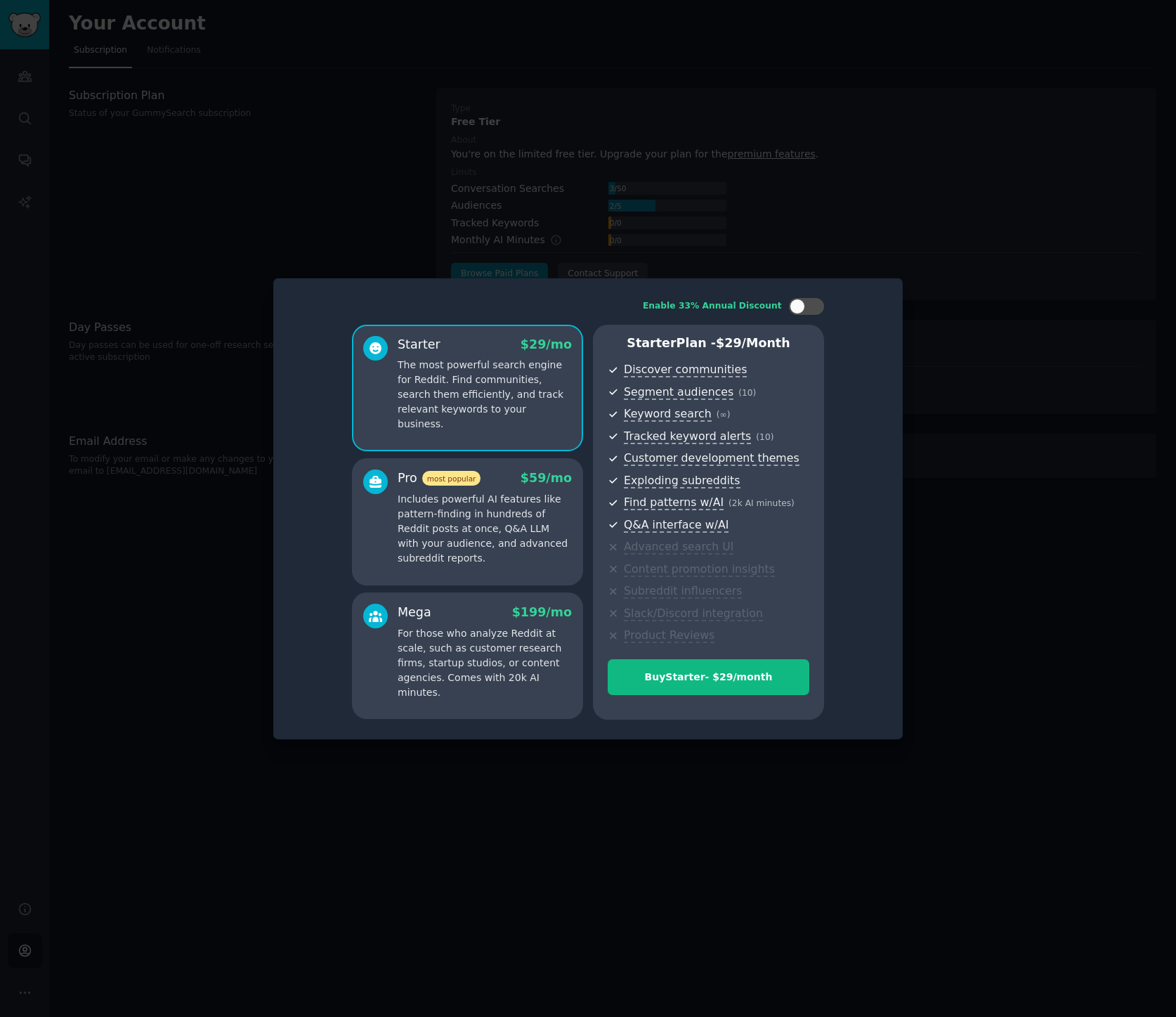
click at [549, 513] on p "Includes powerful AI features like pattern-finding in hundreds of Reddit posts …" at bounding box center [485, 529] width 174 height 74
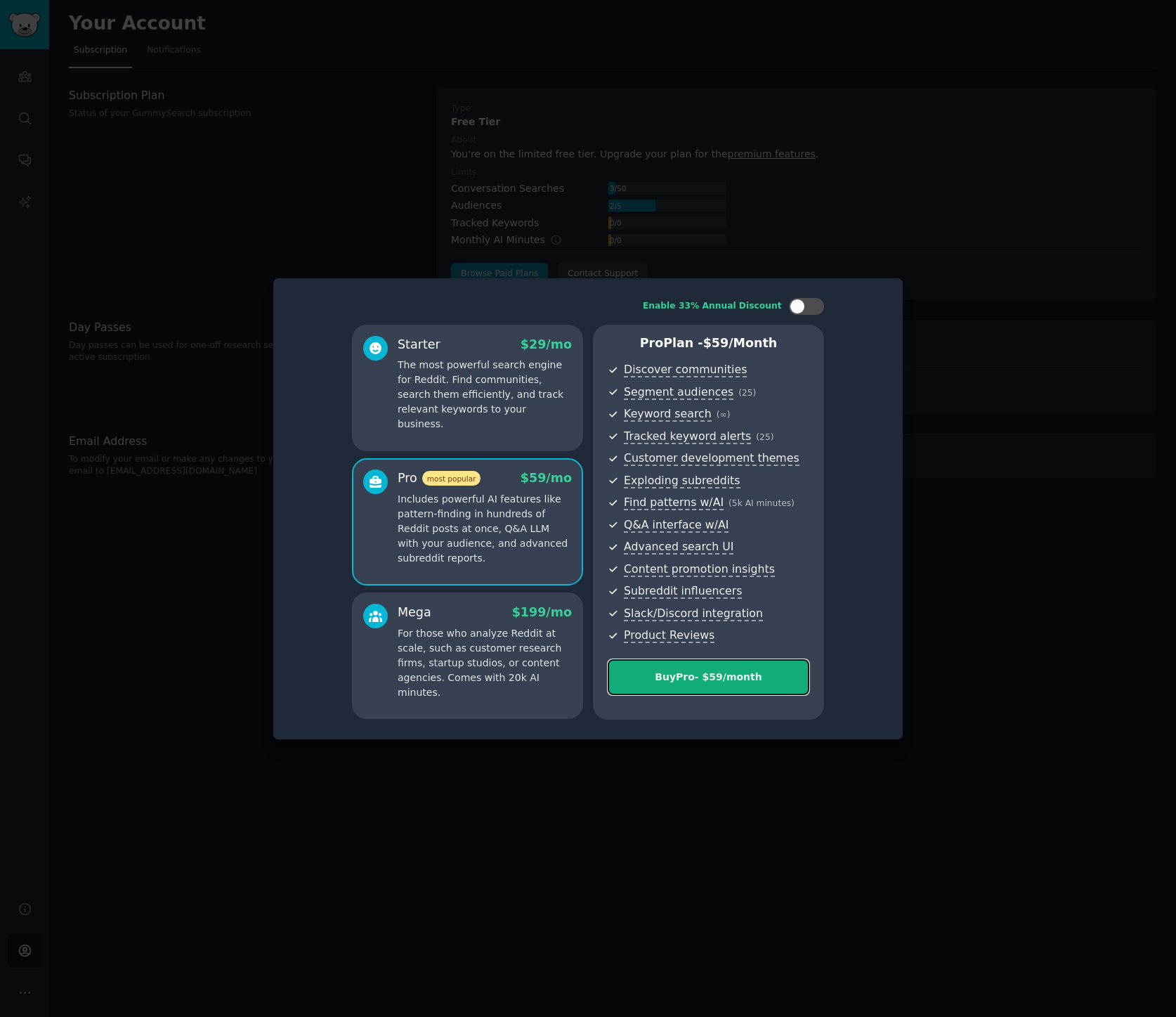
click at [731, 677] on div "Buy Pro - $ 59 /month" at bounding box center [708, 677] width 200 height 15
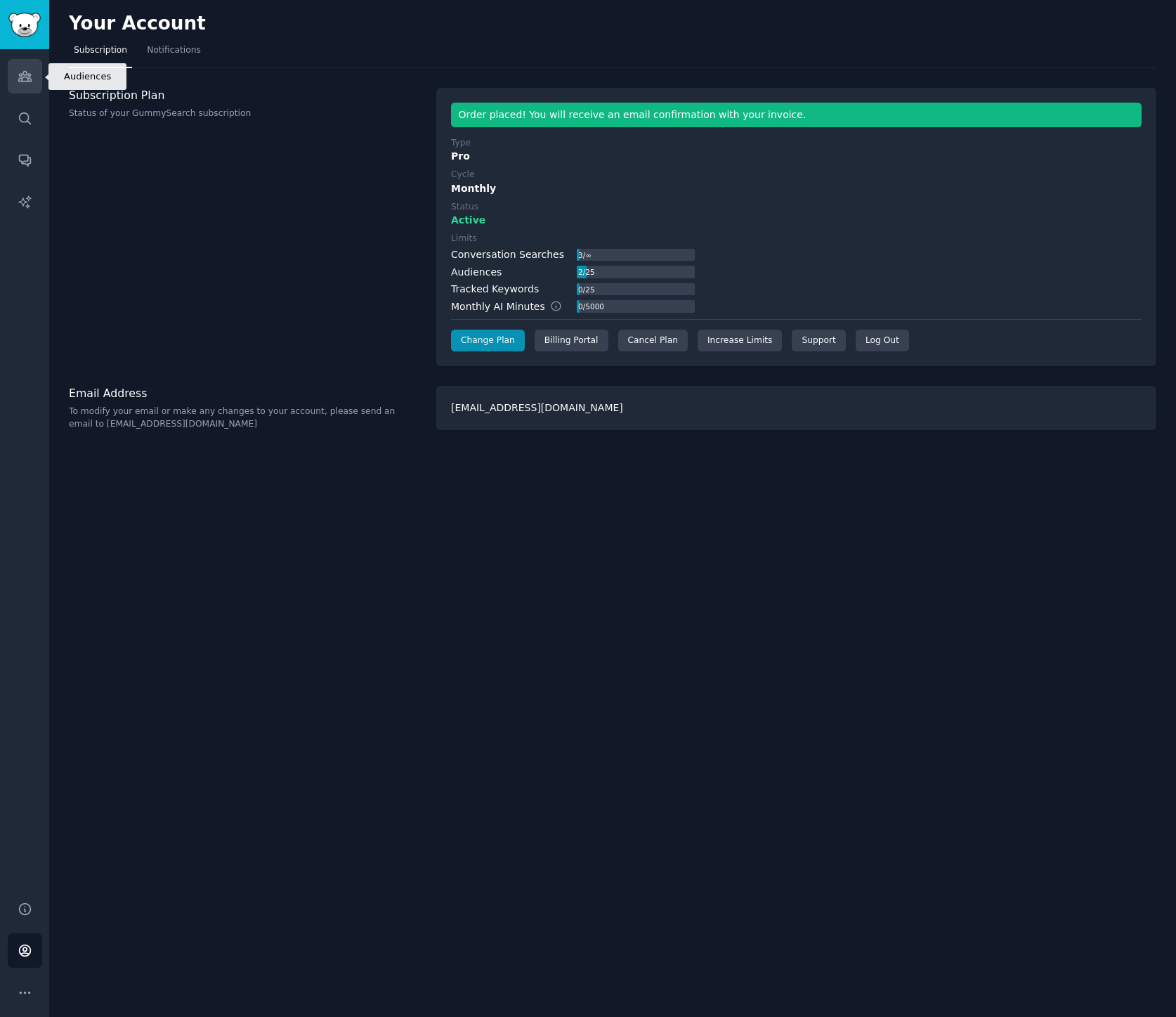
click at [21, 75] on icon "Sidebar" at bounding box center [25, 76] width 15 height 15
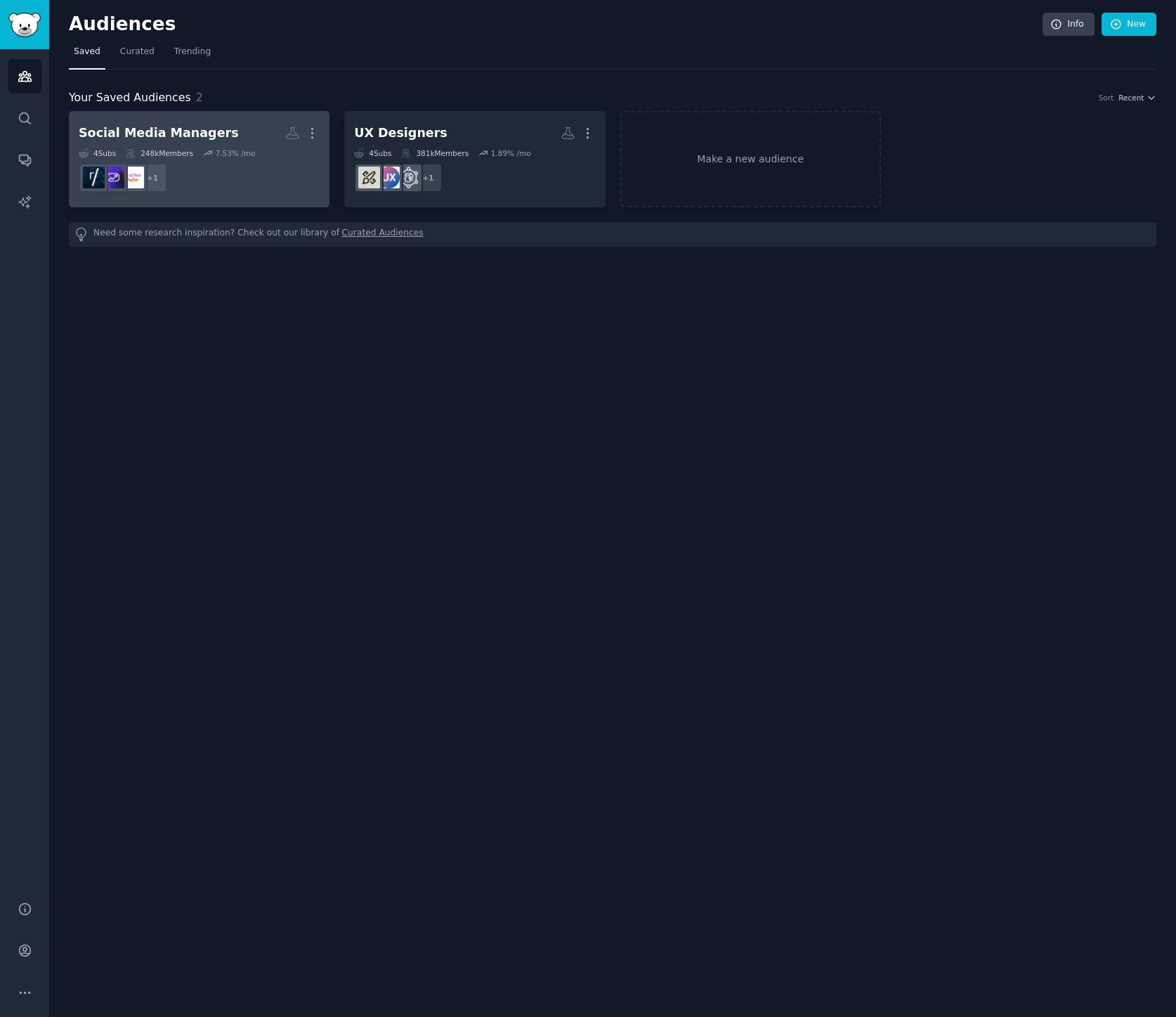
click at [224, 175] on dd "+ 1" at bounding box center [199, 177] width 241 height 39
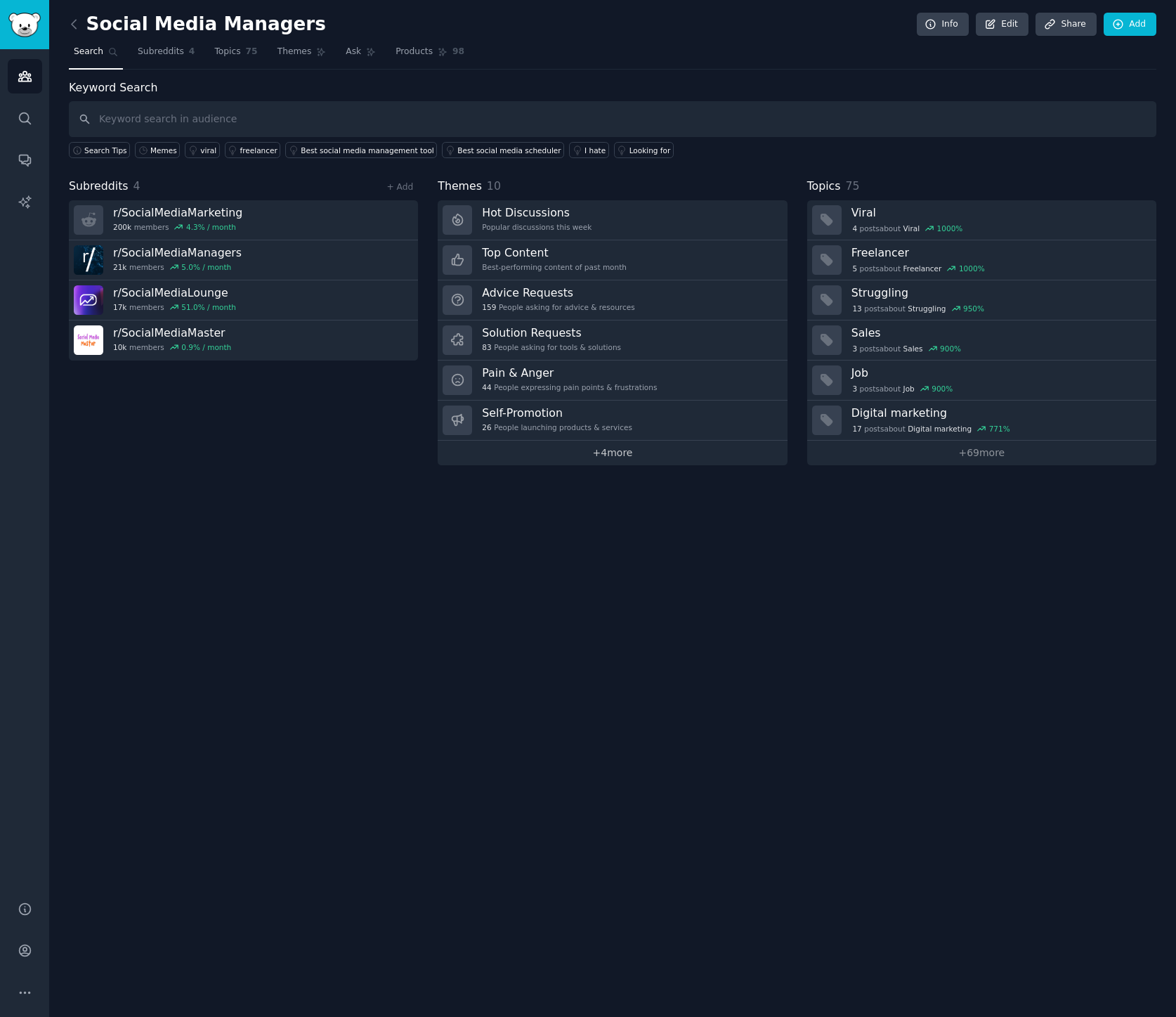
click at [586, 448] on link "+ 4 more" at bounding box center [612, 453] width 349 height 24
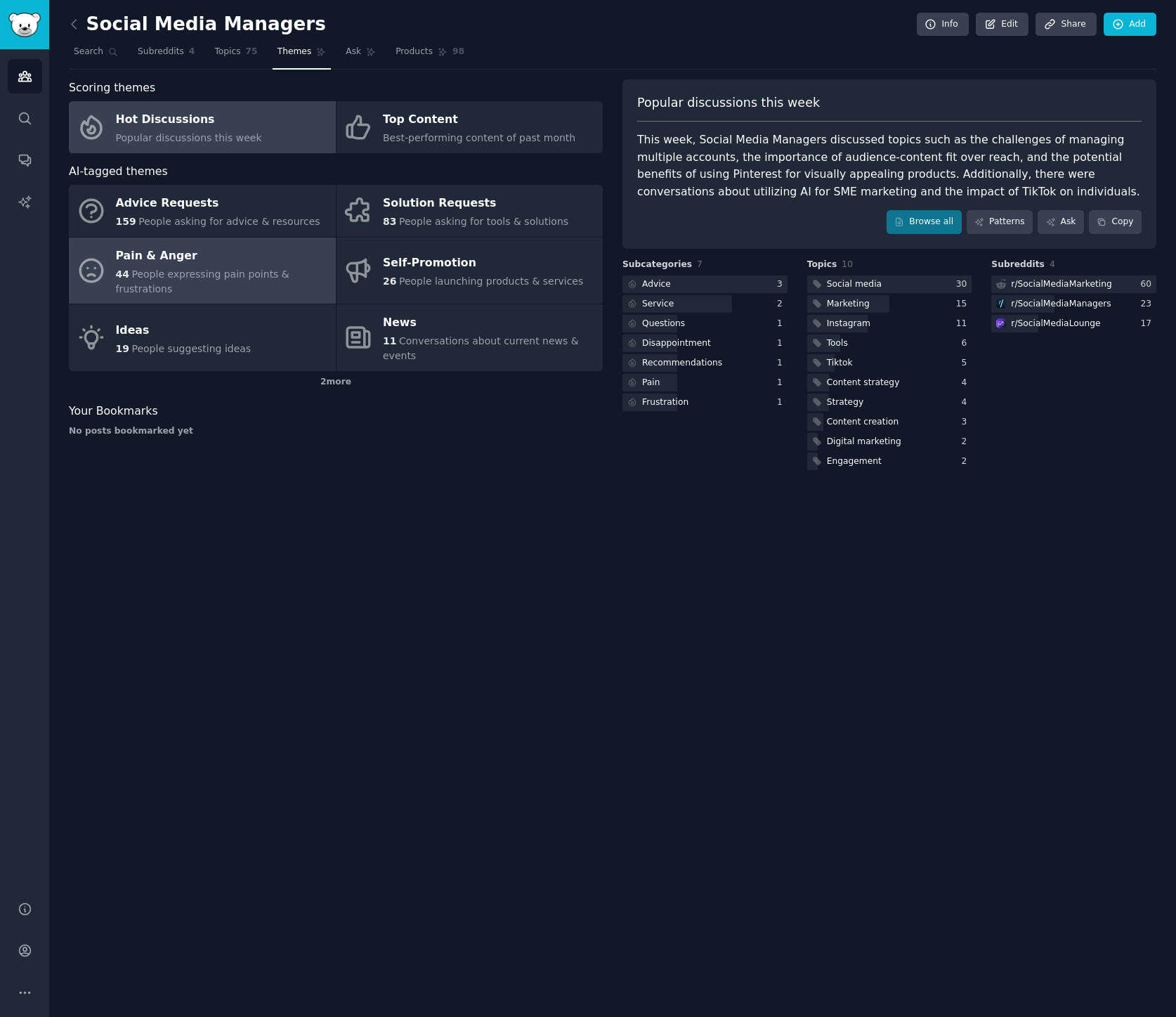
click at [244, 262] on div "Pain & Anger" at bounding box center [222, 256] width 213 height 22
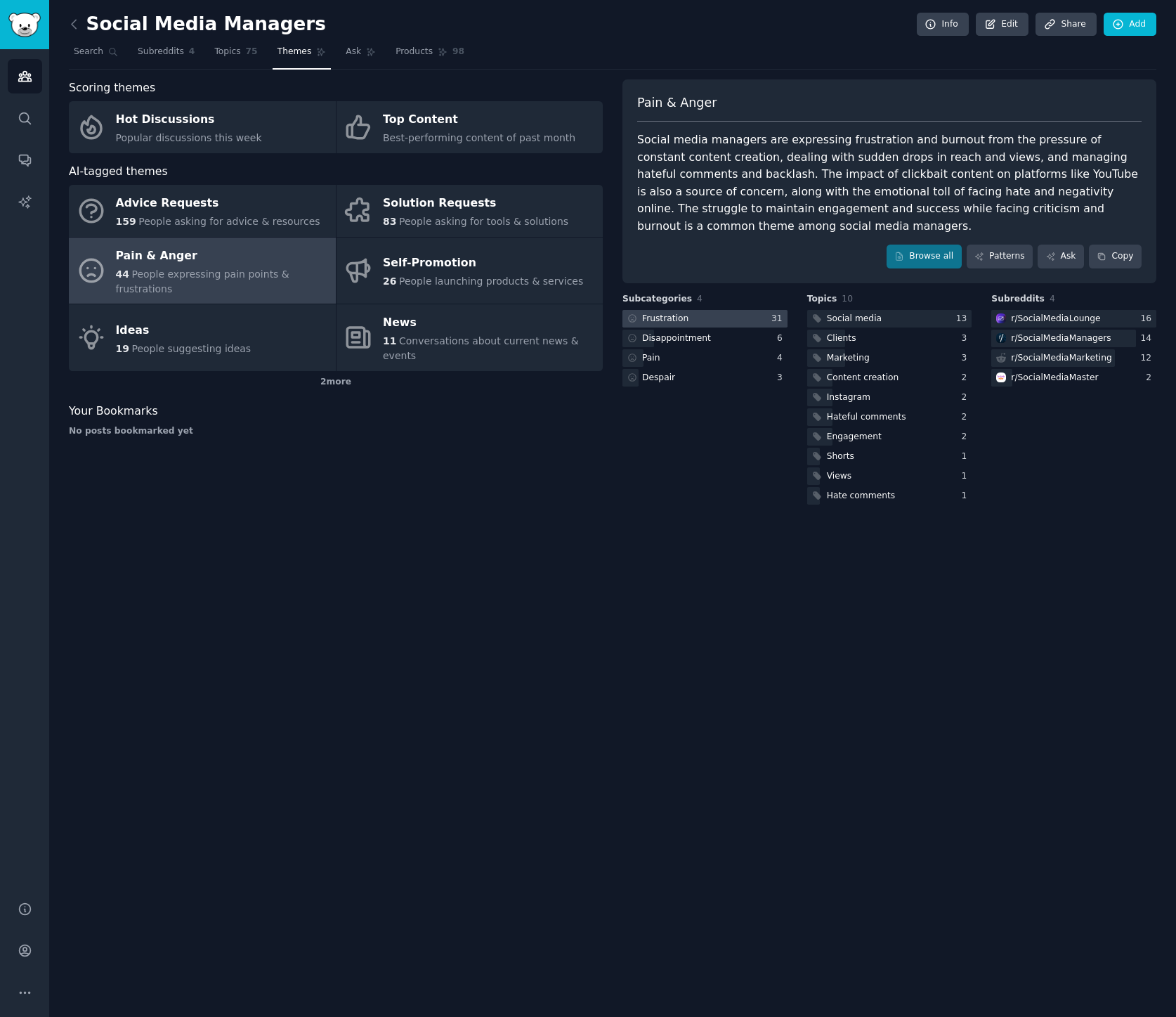
click at [673, 316] on div "Frustration" at bounding box center [665, 318] width 47 height 13
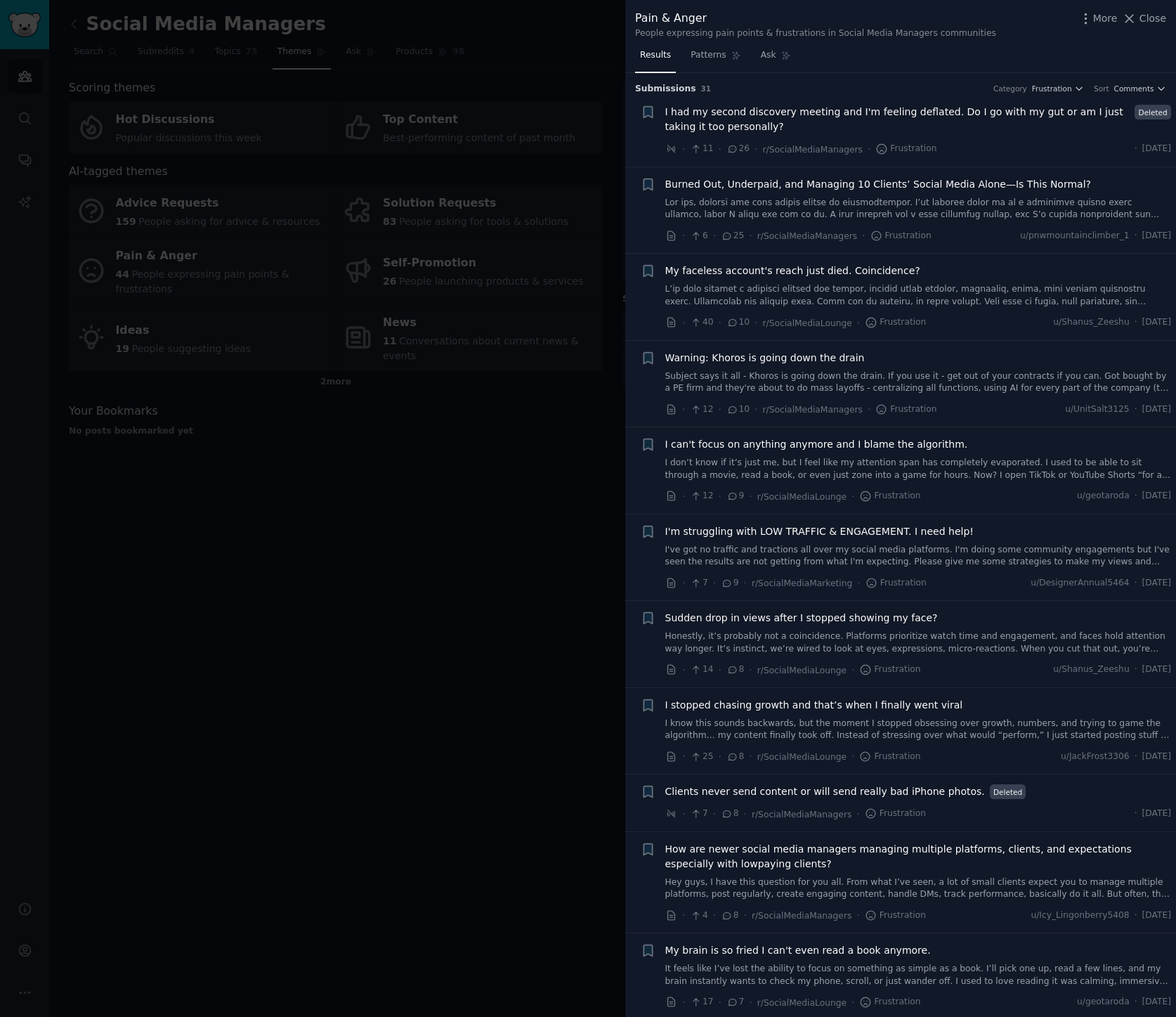
click at [433, 501] on div at bounding box center [588, 508] width 1176 height 1017
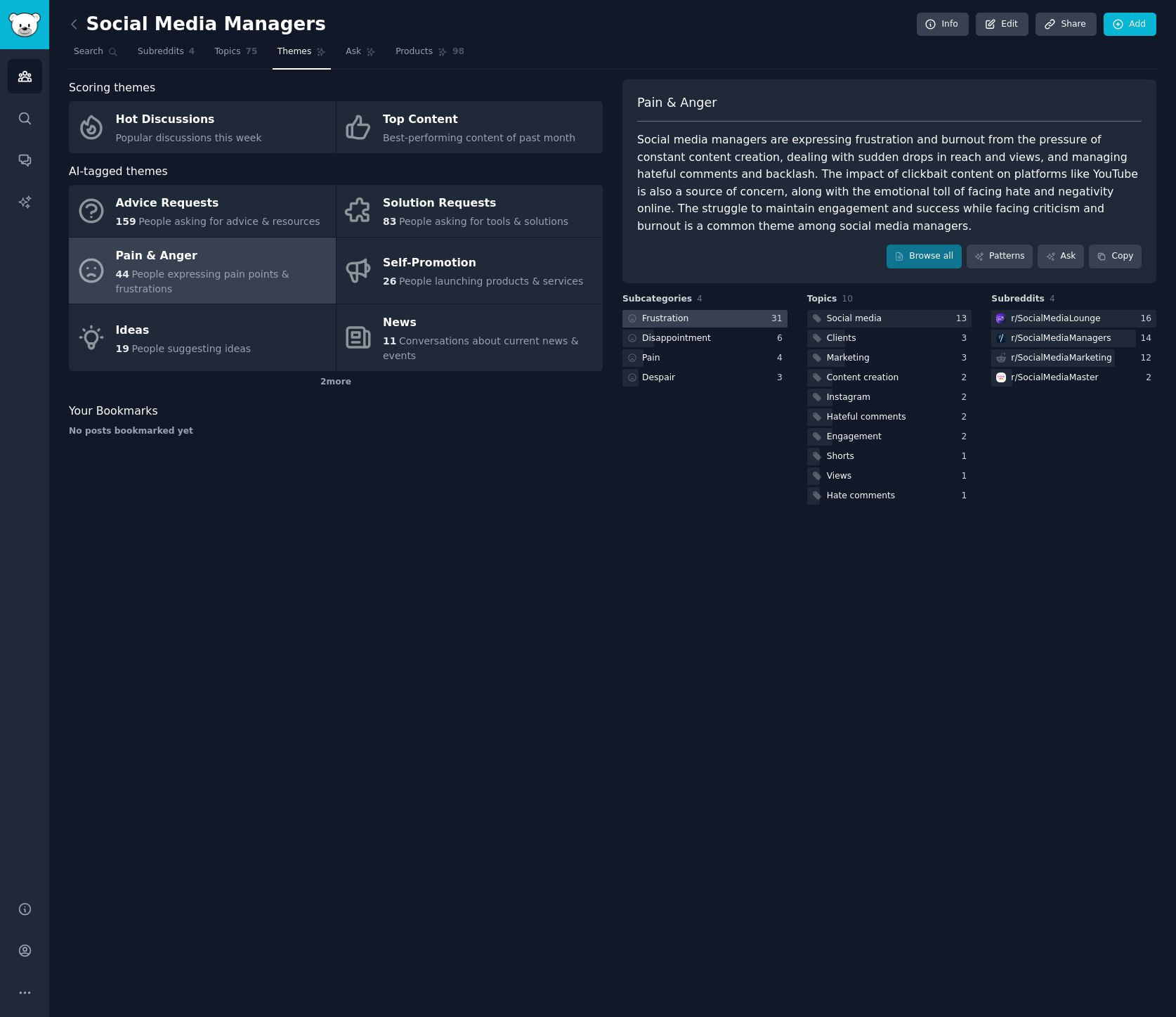
click at [681, 312] on div "Frustration" at bounding box center [656, 319] width 69 height 18
